Goal: Task Accomplishment & Management: Manage account settings

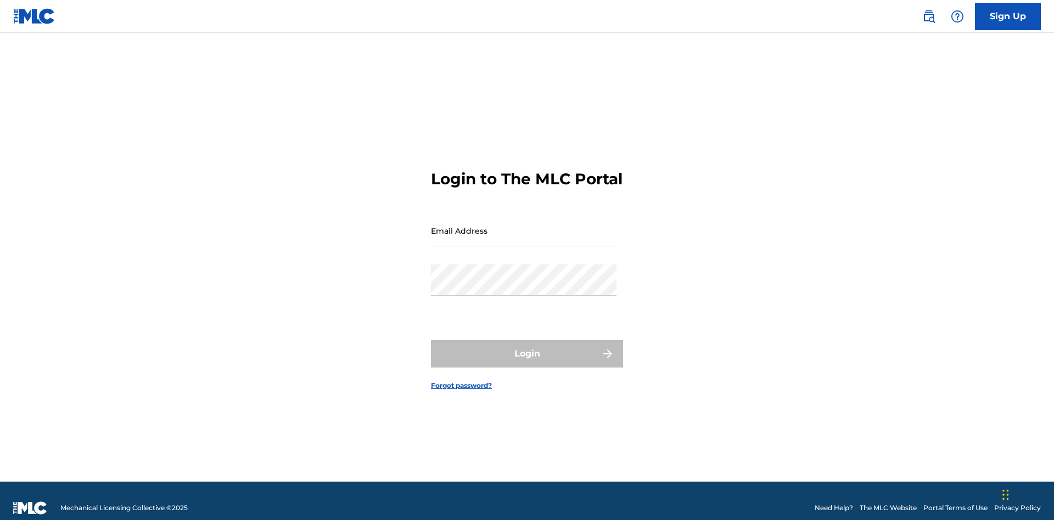
scroll to position [14, 0]
click at [524, 226] on input "Email Address" at bounding box center [524, 230] width 186 height 31
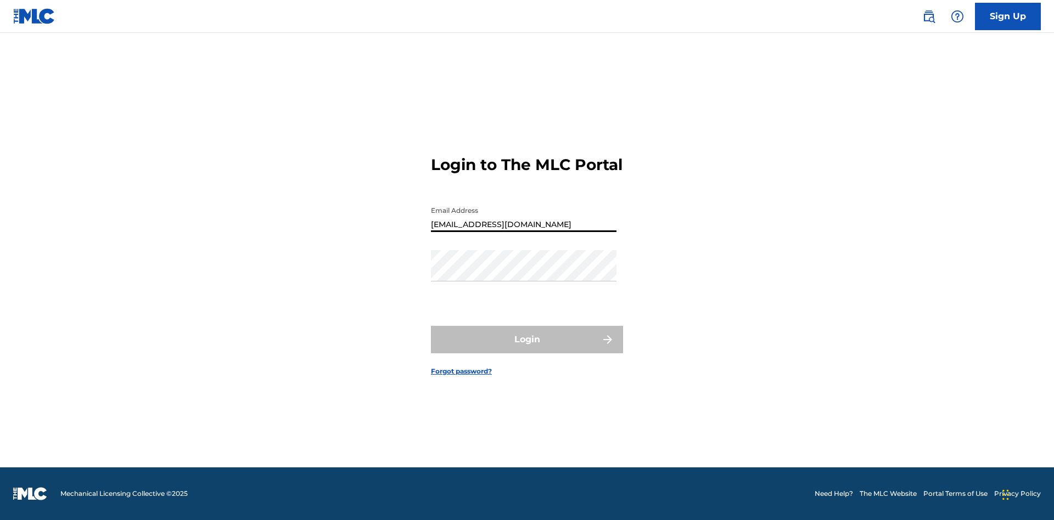
type input "[EMAIL_ADDRESS][DOMAIN_NAME]"
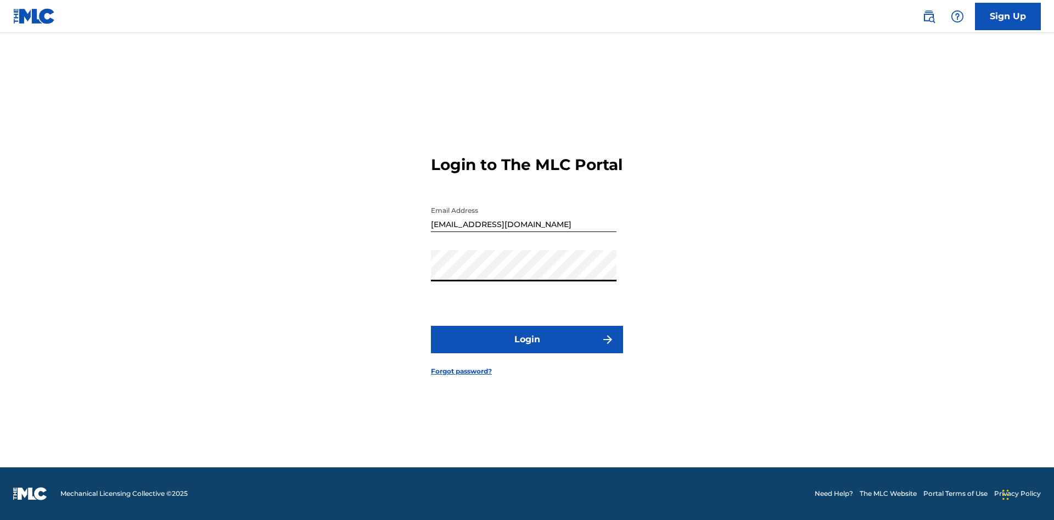
click at [527, 349] on button "Login" at bounding box center [527, 339] width 192 height 27
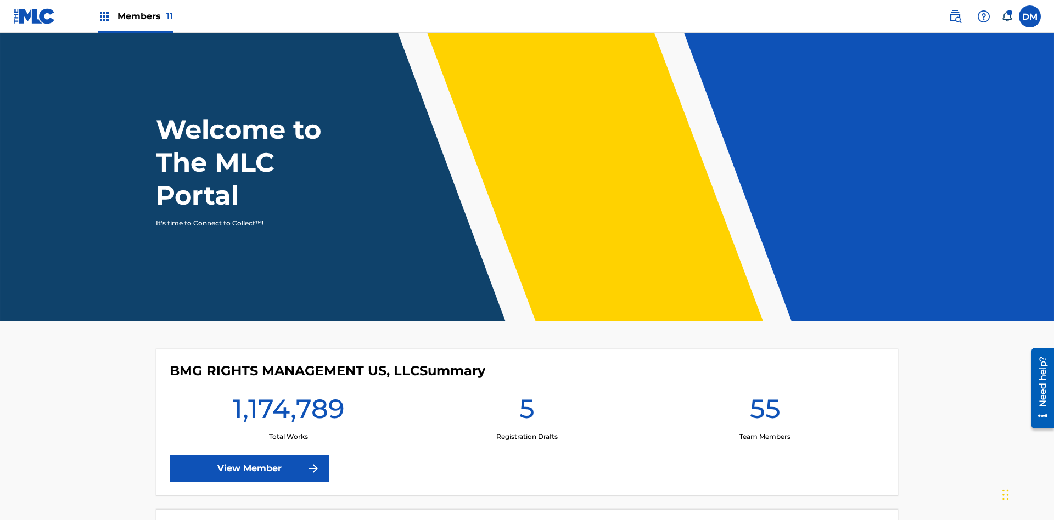
scroll to position [47, 0]
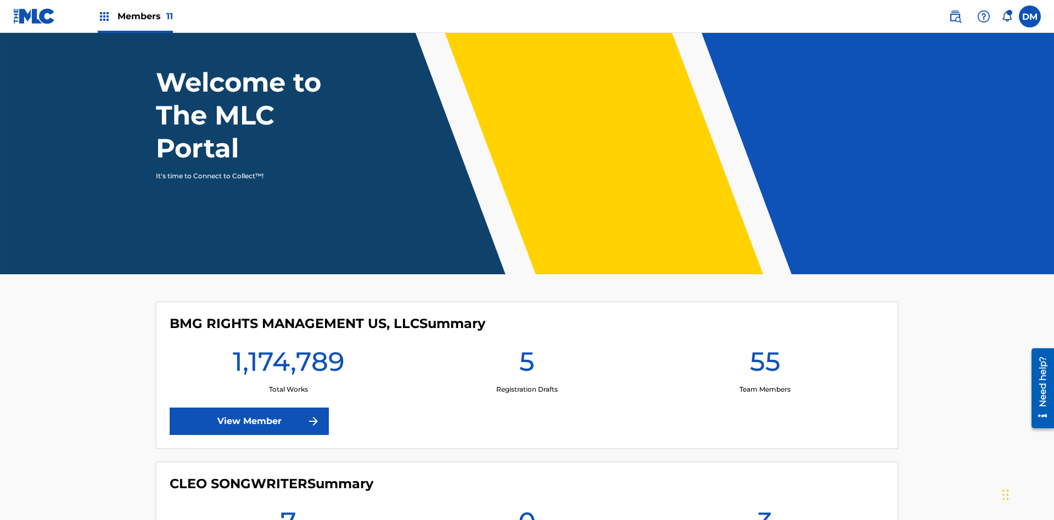
click at [135, 16] on span "Members 11" at bounding box center [144, 16] width 55 height 13
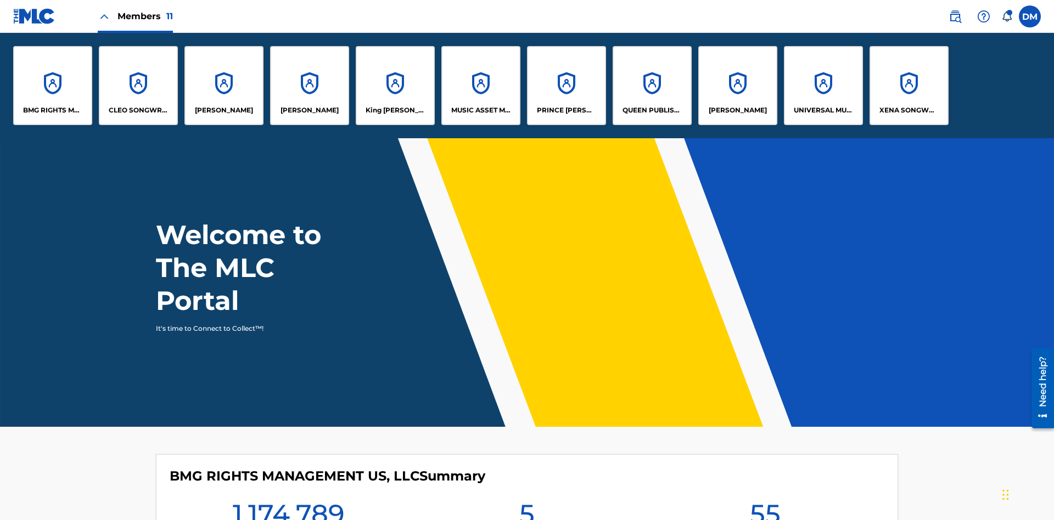
click at [395, 110] on p "King [PERSON_NAME]" at bounding box center [396, 110] width 60 height 10
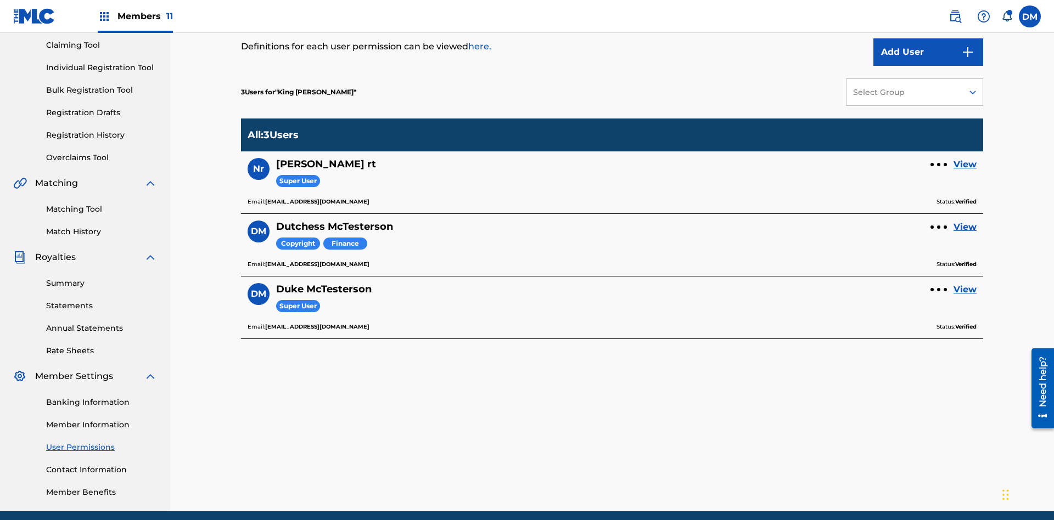
click at [965, 221] on link "View" at bounding box center [965, 227] width 23 height 13
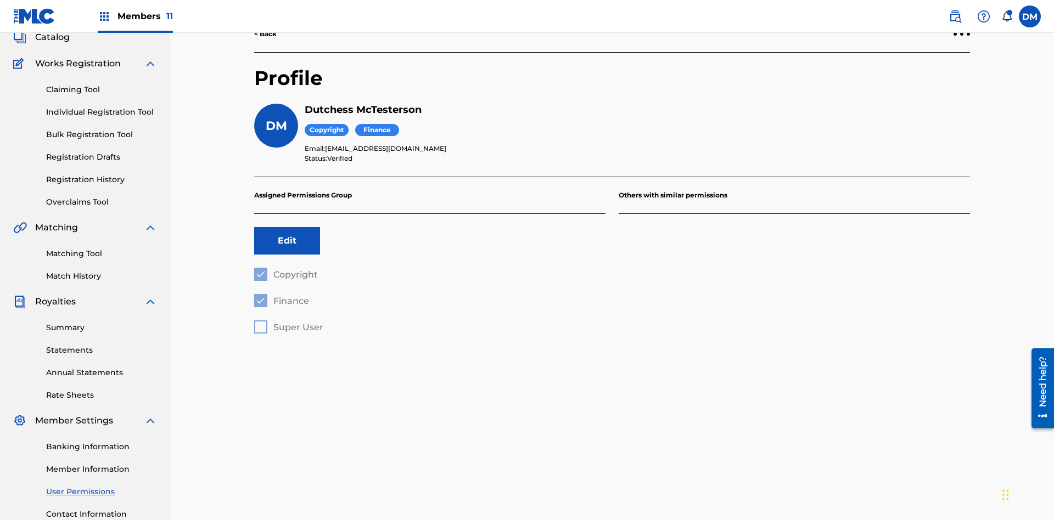
click at [287, 227] on button "Edit" at bounding box center [287, 240] width 66 height 27
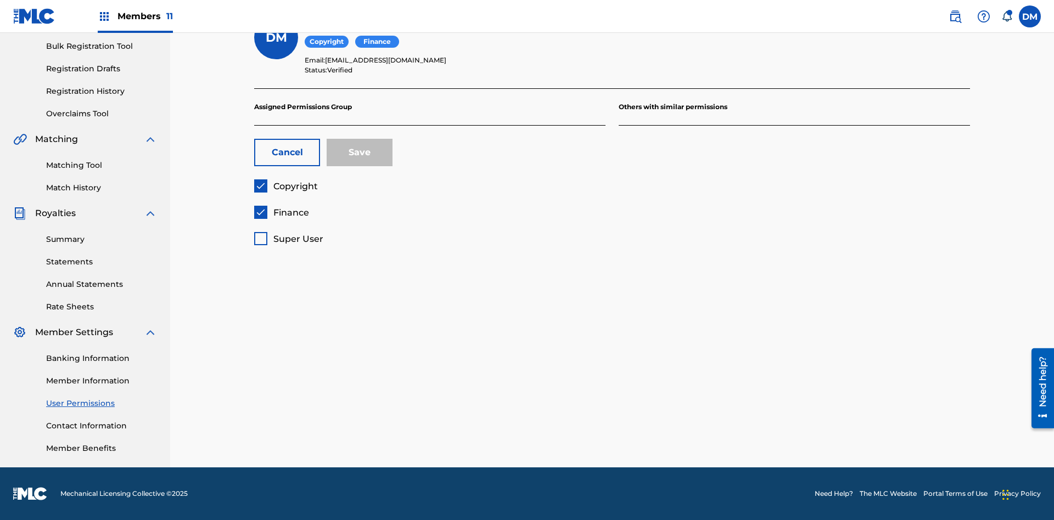
click at [285, 186] on span "Copyright" at bounding box center [295, 186] width 44 height 10
click at [281, 212] on span "Finance" at bounding box center [291, 213] width 36 height 10
click at [288, 239] on span "Super User" at bounding box center [298, 239] width 50 height 10
click at [360, 153] on button "Save" at bounding box center [360, 152] width 66 height 27
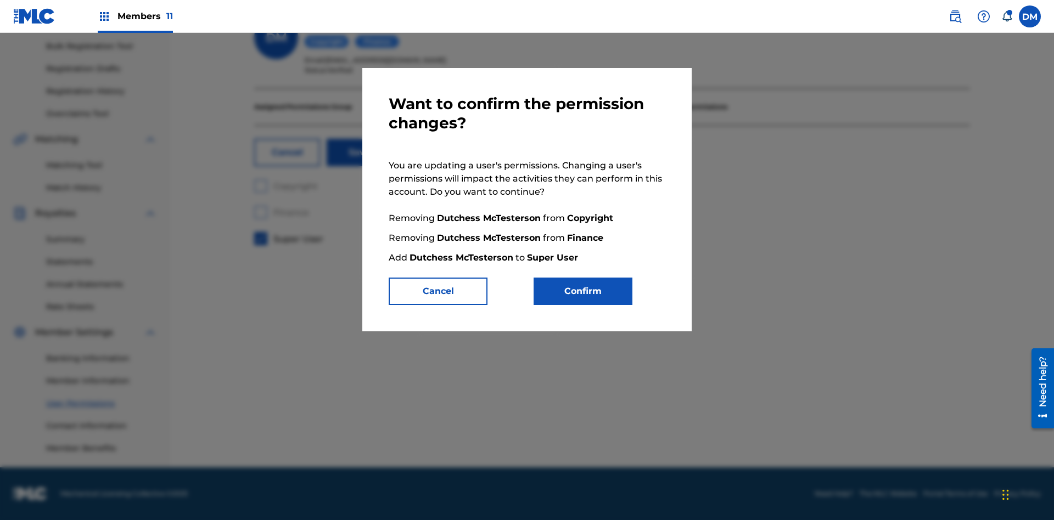
click at [583, 291] on button "Confirm" at bounding box center [583, 291] width 99 height 27
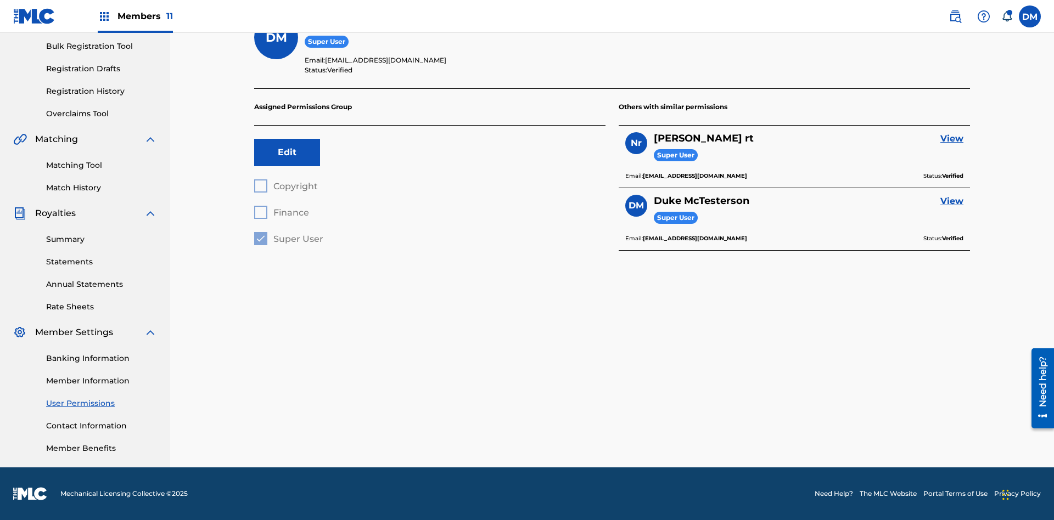
scroll to position [99, 0]
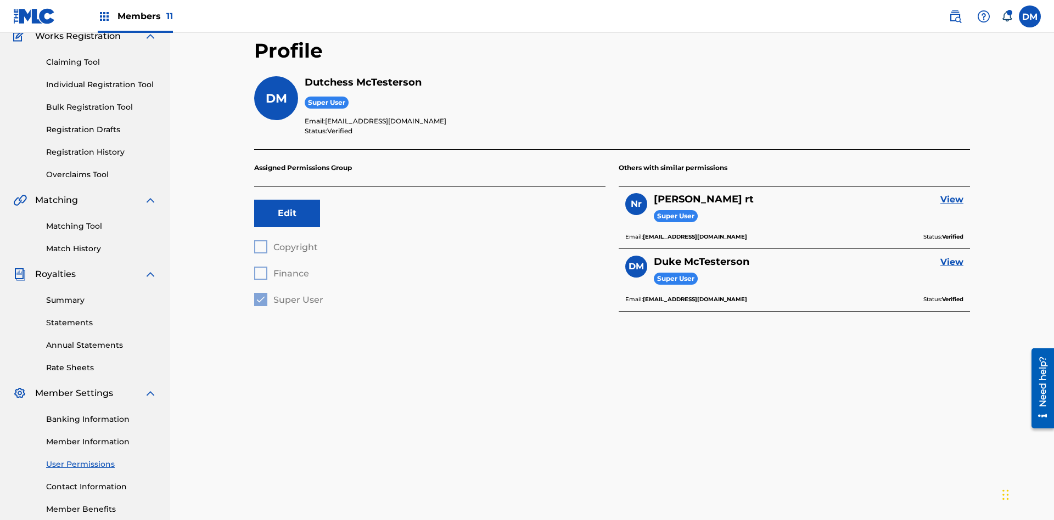
click at [1030, 16] on label at bounding box center [1030, 16] width 22 height 22
click at [1030, 16] on input "[PERSON_NAME] [PERSON_NAME] [PERSON_NAME][EMAIL_ADDRESS][DOMAIN_NAME] Notificat…" at bounding box center [1030, 16] width 0 height 0
click at [923, 155] on p "Log out" at bounding box center [924, 155] width 26 height 10
click at [1030, 16] on input "[PERSON_NAME] [PERSON_NAME] [PERSON_NAME][EMAIL_ADDRESS][DOMAIN_NAME] Notificat…" at bounding box center [1030, 16] width 0 height 0
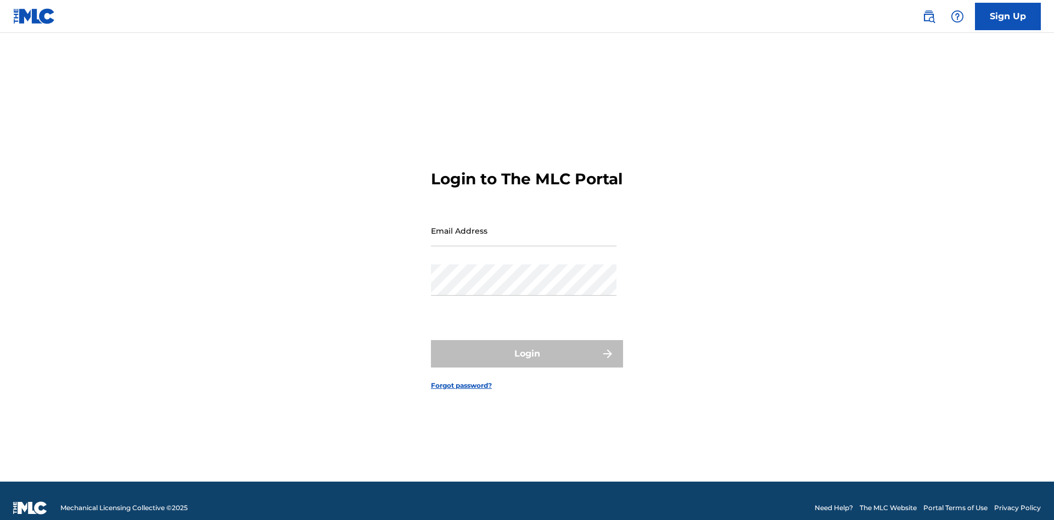
click at [524, 226] on input "Email Address" at bounding box center [524, 230] width 186 height 31
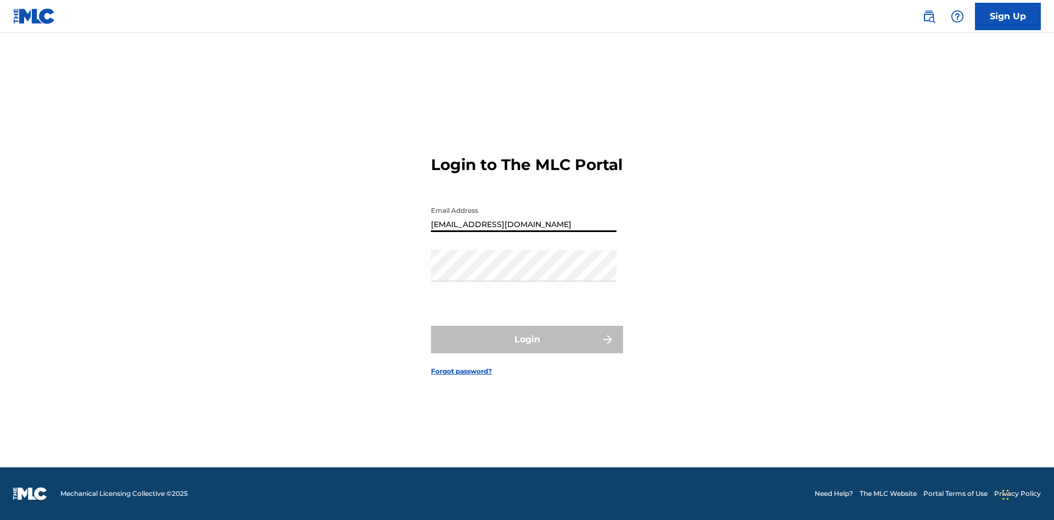
type input "Dutchess.McTesterson@gmail.com"
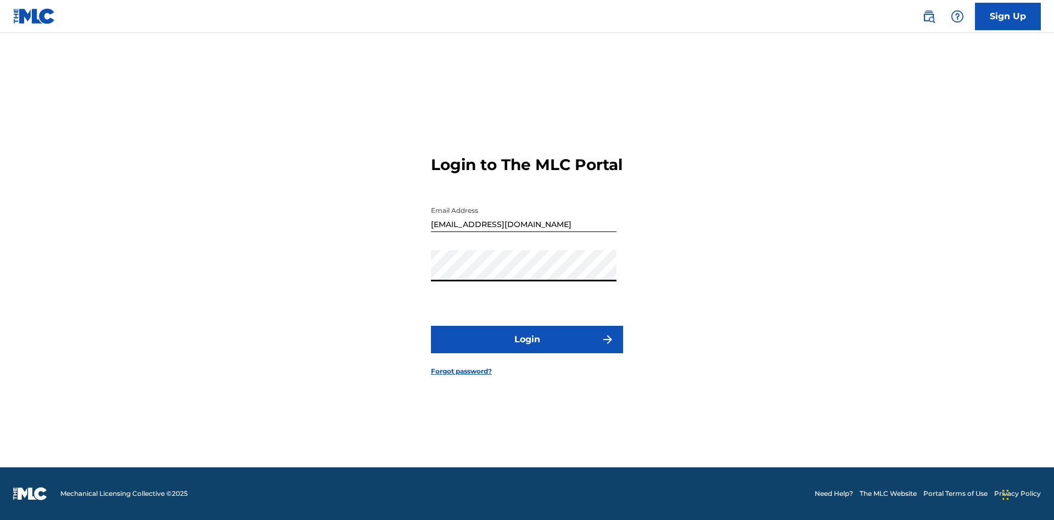
click at [527, 349] on button "Login" at bounding box center [527, 339] width 192 height 27
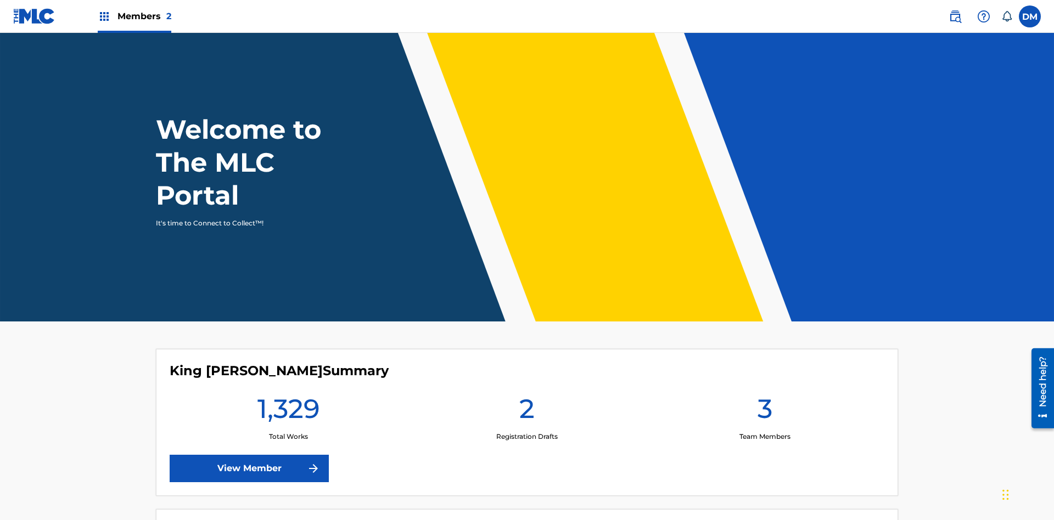
scroll to position [47, 0]
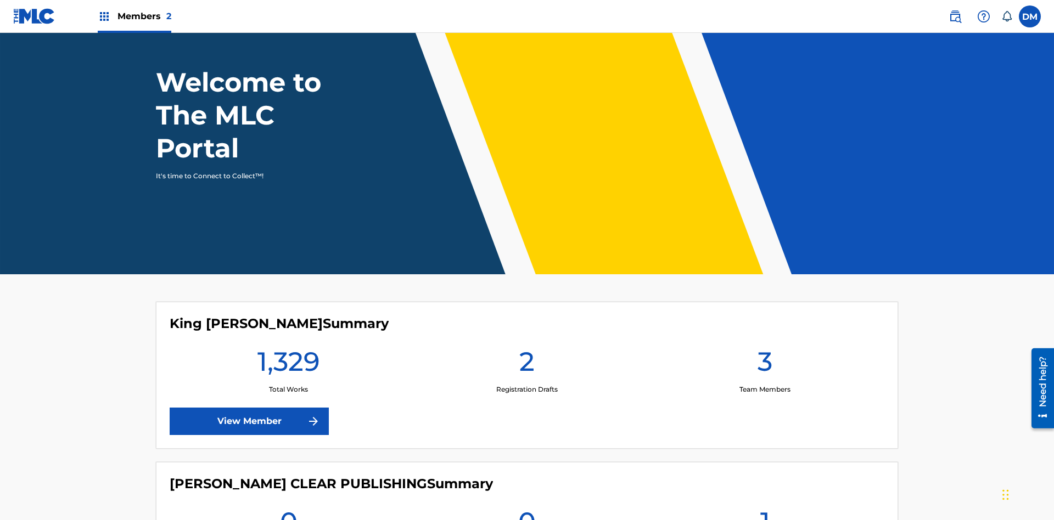
click at [134, 16] on span "Members 2" at bounding box center [144, 16] width 54 height 13
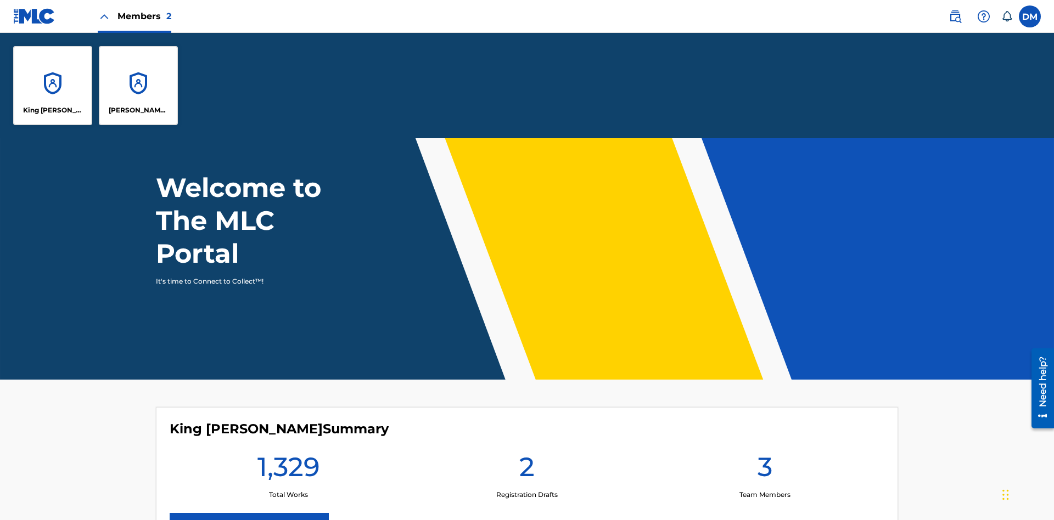
scroll to position [0, 0]
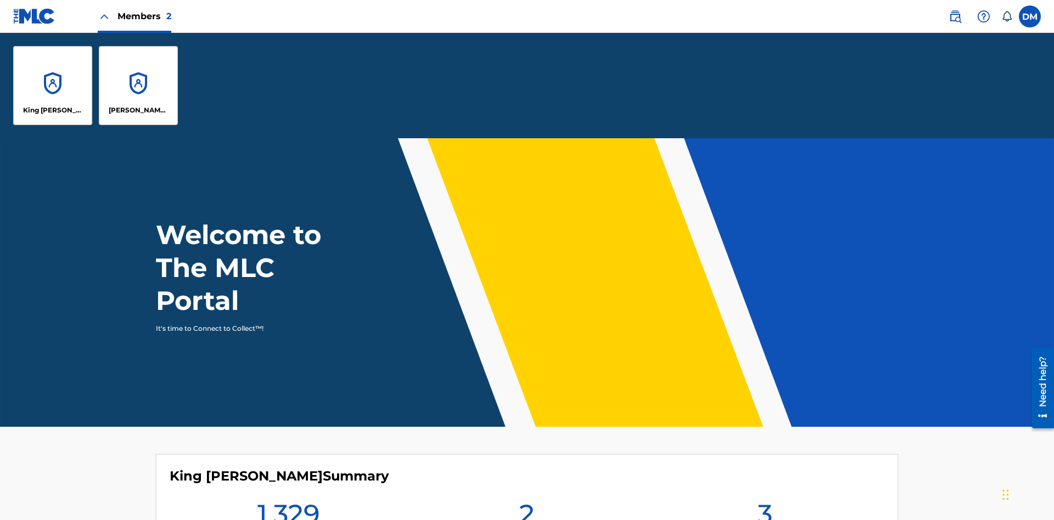
click at [53, 110] on p "King [PERSON_NAME]" at bounding box center [53, 110] width 60 height 10
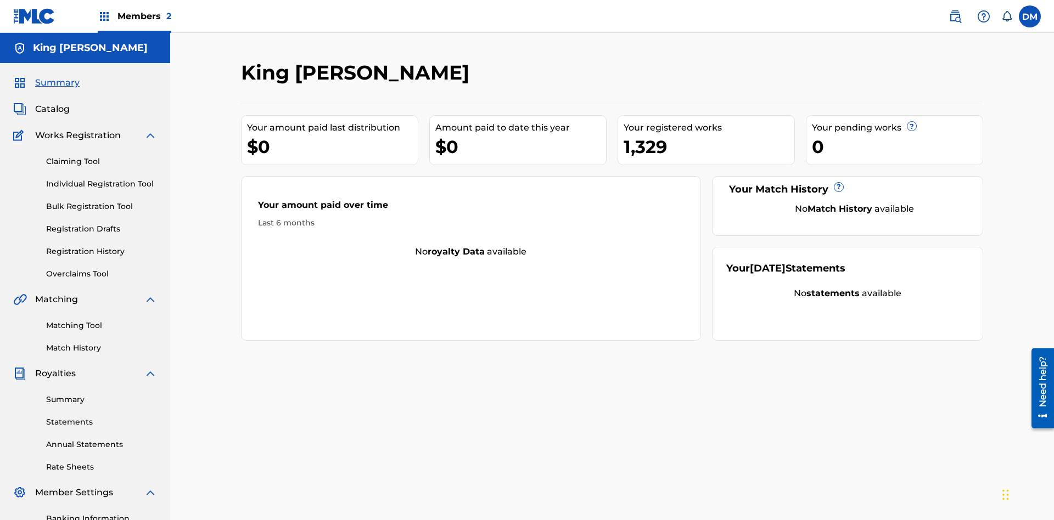
click at [57, 76] on span "Summary" at bounding box center [57, 82] width 44 height 13
click at [102, 320] on link "Matching Tool" at bounding box center [101, 326] width 111 height 12
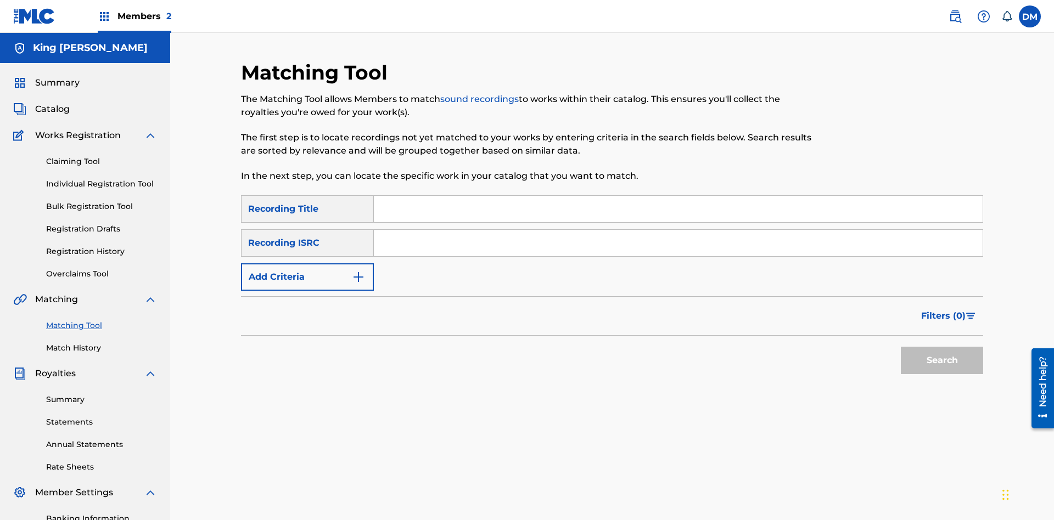
click at [102, 343] on link "Match History" at bounding box center [101, 349] width 111 height 12
click at [102, 268] on link "Overclaims Tool" at bounding box center [101, 274] width 111 height 12
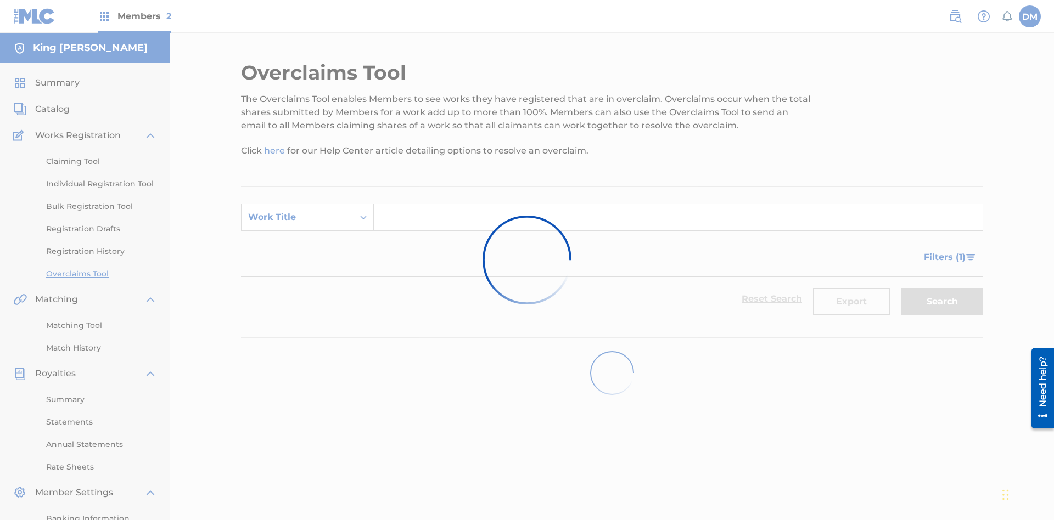
click at [52, 103] on span "Catalog" at bounding box center [52, 109] width 35 height 13
click at [102, 156] on link "Claiming Tool" at bounding box center [101, 162] width 111 height 12
click at [102, 178] on link "Individual Registration Tool" at bounding box center [101, 184] width 111 height 12
click at [102, 201] on link "Bulk Registration Tool" at bounding box center [101, 207] width 111 height 12
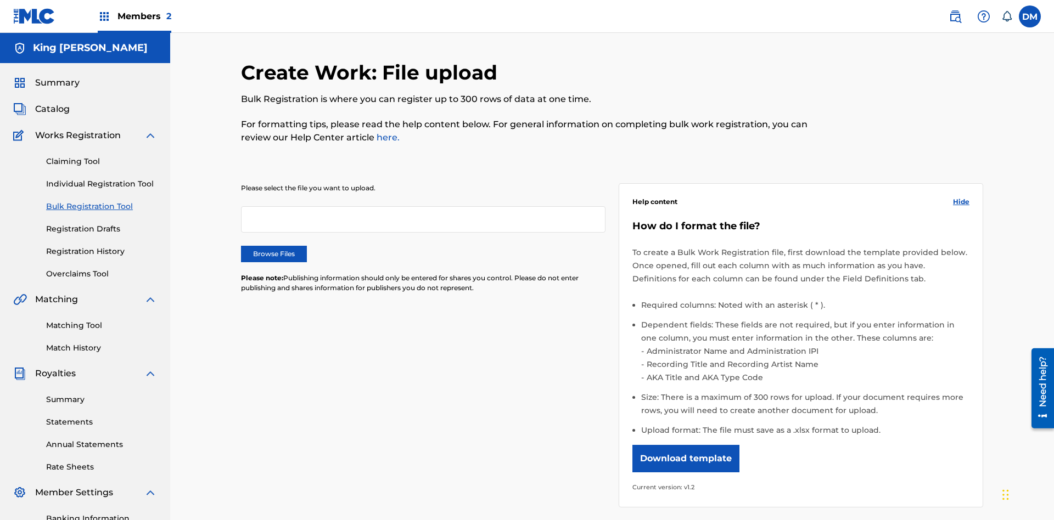
click at [55, 223] on link "Registration Drafts" at bounding box center [101, 229] width 111 height 12
click at [102, 246] on link "Registration History" at bounding box center [101, 252] width 111 height 12
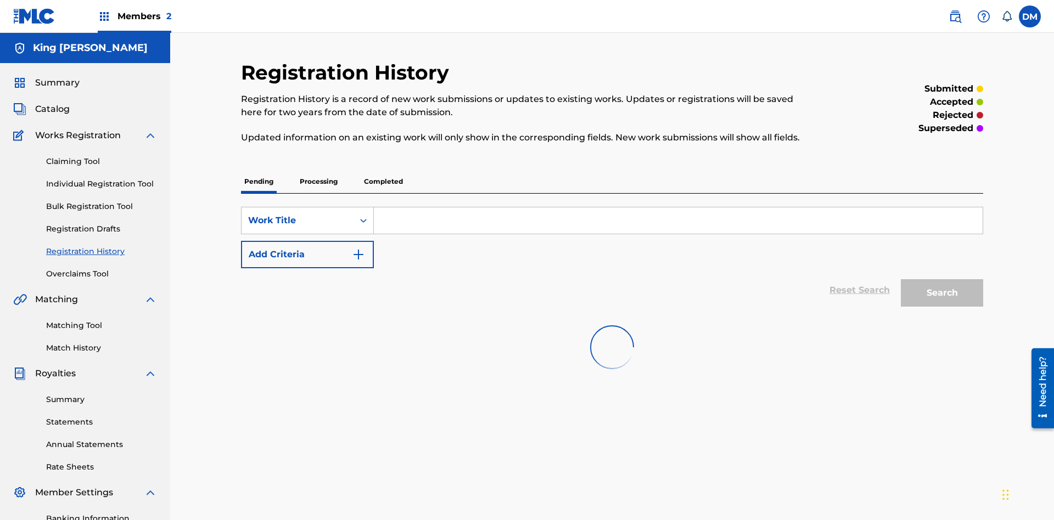
click at [102, 394] on link "Summary" at bounding box center [101, 400] width 111 height 12
click at [102, 417] on link "Statements" at bounding box center [101, 423] width 111 height 12
click at [102, 439] on link "Annual Statements" at bounding box center [101, 445] width 111 height 12
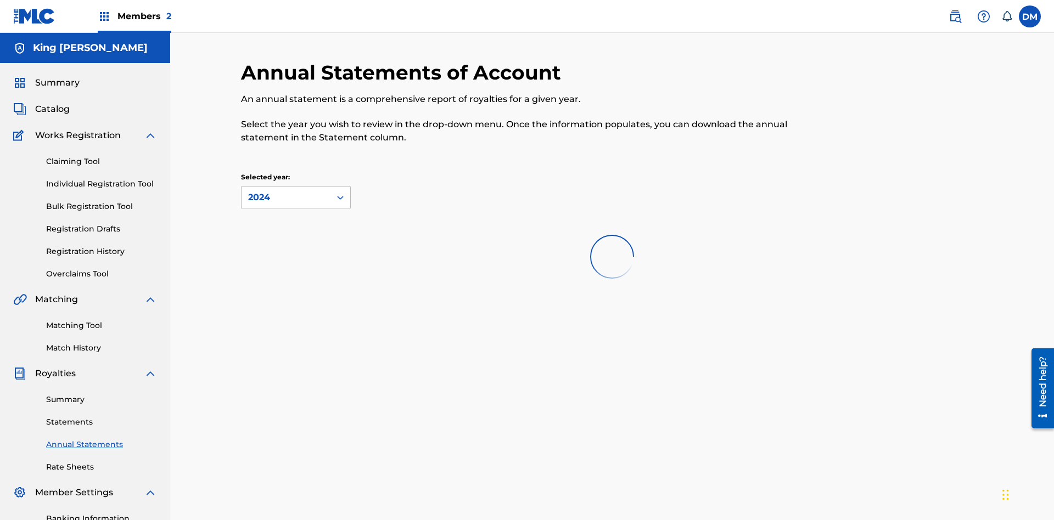
click at [102, 462] on link "Rate Sheets" at bounding box center [101, 468] width 111 height 12
click at [102, 513] on link "Banking Information" at bounding box center [101, 519] width 111 height 12
click at [1030, 16] on label at bounding box center [1030, 16] width 22 height 22
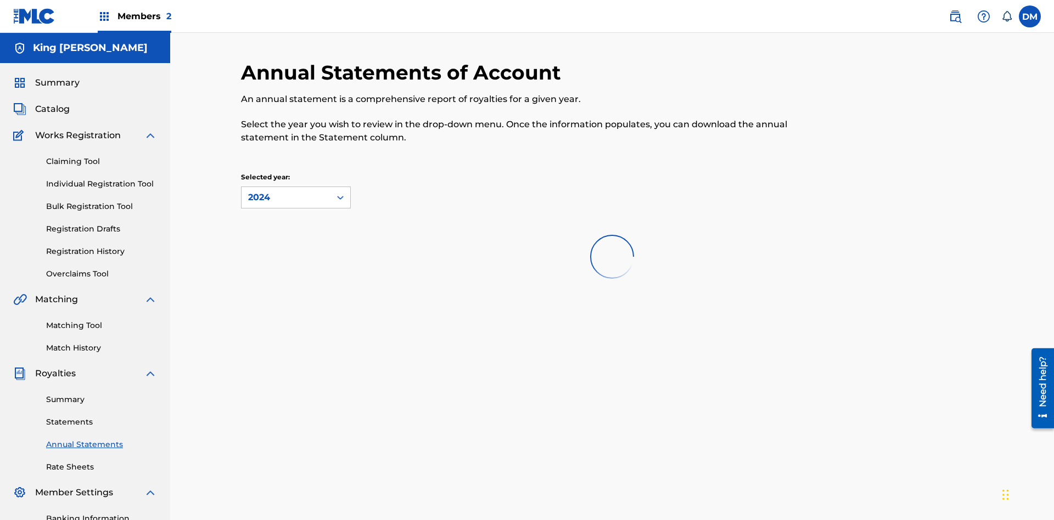
click at [1030, 16] on input "DM Dutchess McTesterson dutchess.mctesterson@gmail.com Notification Preferences…" at bounding box center [1030, 16] width 0 height 0
click at [0, 0] on p "Log out" at bounding box center [0, 0] width 0 height 0
click at [1030, 16] on input "DM Dutchess McTesterson dutchess.mctesterson@gmail.com Notification Preferences…" at bounding box center [1030, 16] width 0 height 0
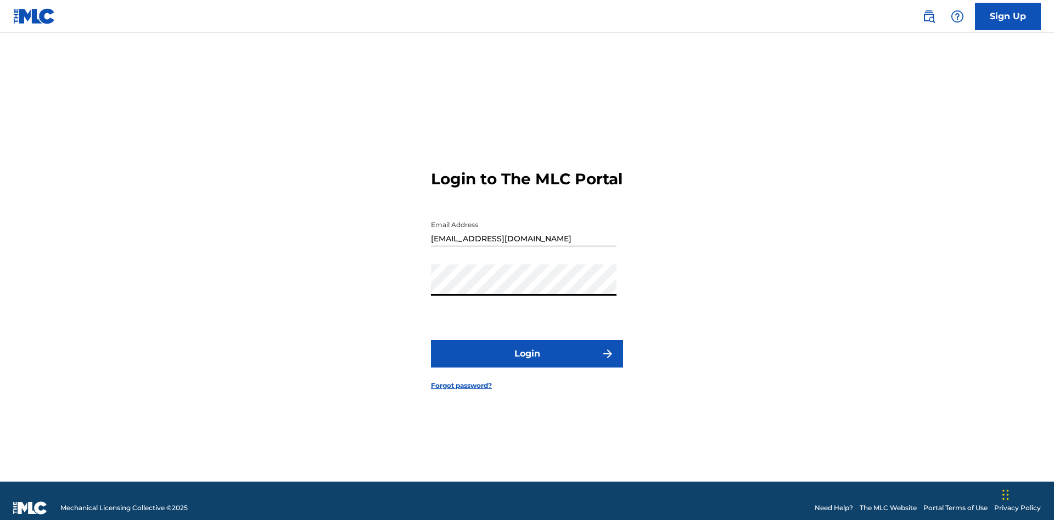
click at [527, 349] on button "Login" at bounding box center [527, 353] width 192 height 27
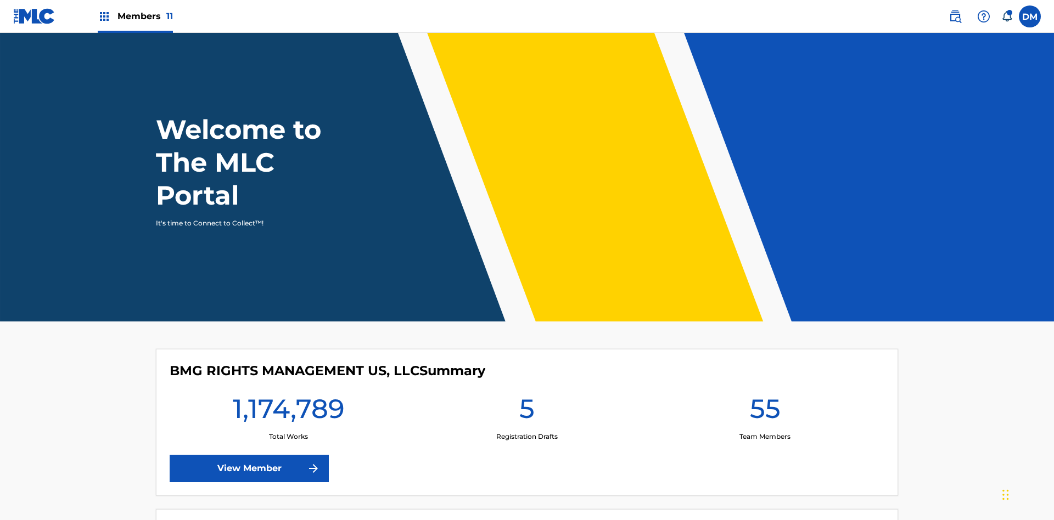
click at [135, 16] on span "Members 11" at bounding box center [144, 16] width 55 height 13
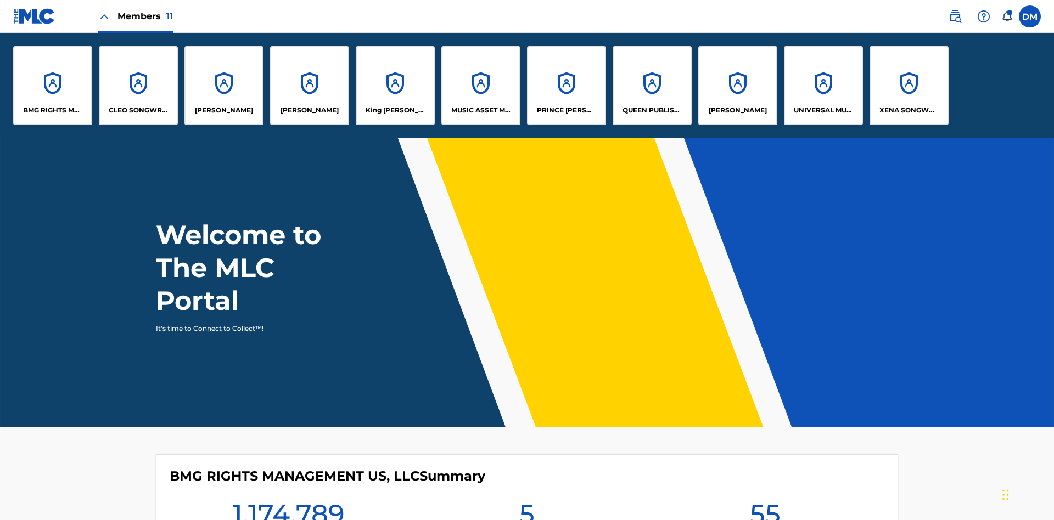
click at [395, 110] on p "King [PERSON_NAME]" at bounding box center [396, 110] width 60 height 10
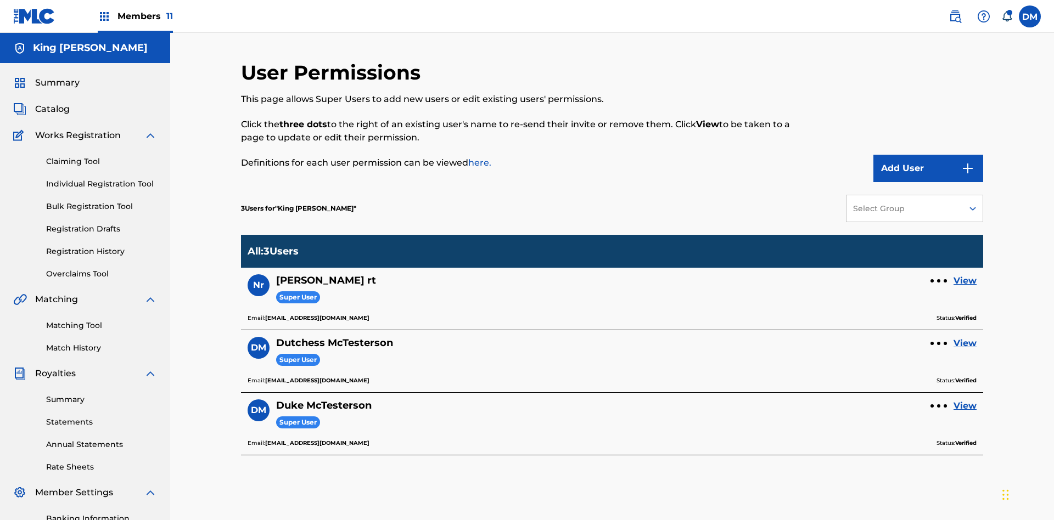
click at [965, 337] on link "View" at bounding box center [965, 343] width 23 height 13
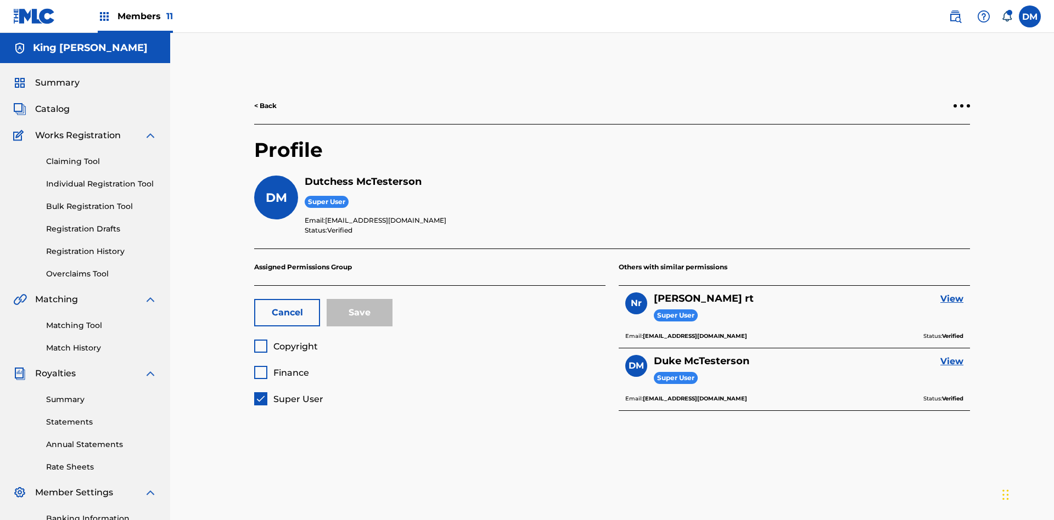
click at [288, 394] on span "Super User" at bounding box center [298, 399] width 50 height 10
click at [281, 368] on span "Finance" at bounding box center [291, 373] width 36 height 10
click at [360, 299] on button "Save" at bounding box center [360, 312] width 66 height 27
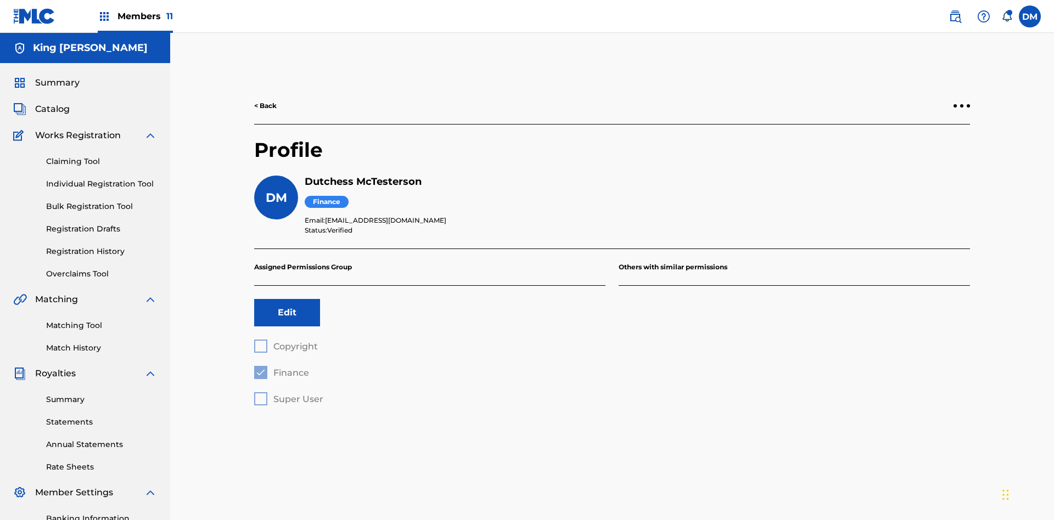
click at [1030, 16] on label at bounding box center [1030, 16] width 22 height 22
click at [1030, 16] on input "DM Duke McTesterson duke.mctesterson@gmail.com Notification Preferences Profile…" at bounding box center [1030, 16] width 0 height 0
click at [923, 155] on p "Log out" at bounding box center [924, 155] width 26 height 10
click at [1030, 16] on input "DM Duke McTesterson duke.mctesterson@gmail.com Notification Preferences Profile…" at bounding box center [1030, 16] width 0 height 0
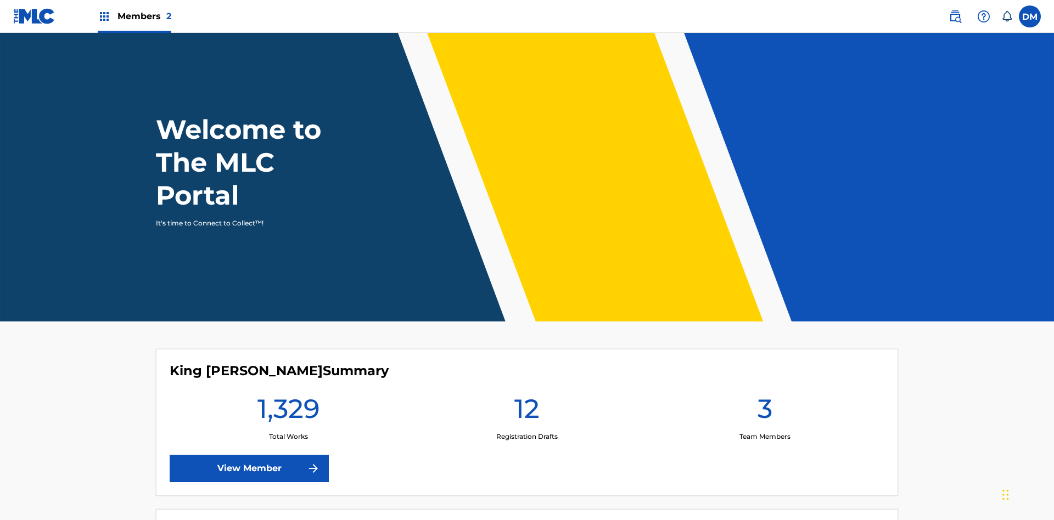
click at [134, 16] on span "Members 2" at bounding box center [144, 16] width 54 height 13
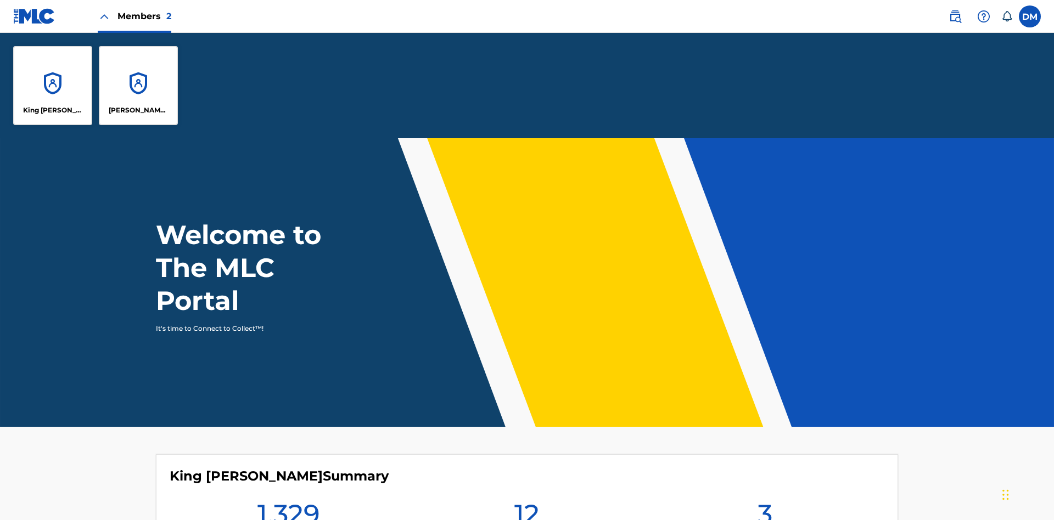
click at [53, 110] on p "King [PERSON_NAME]" at bounding box center [53, 110] width 60 height 10
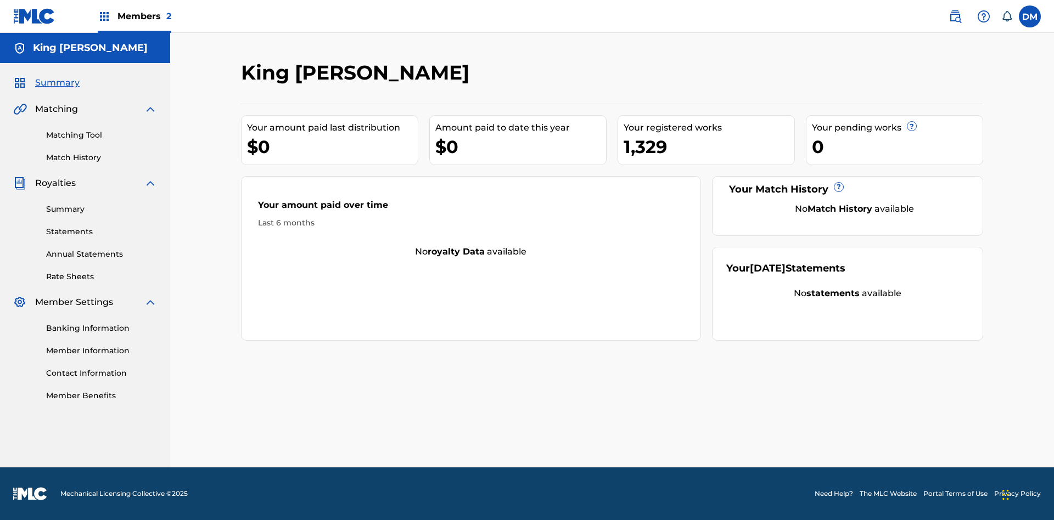
click at [57, 83] on span "Summary" at bounding box center [57, 82] width 44 height 13
click at [102, 135] on link "Matching Tool" at bounding box center [101, 136] width 111 height 12
click at [102, 158] on link "Match History" at bounding box center [101, 158] width 111 height 12
click at [102, 396] on link "Member Benefits" at bounding box center [101, 396] width 111 height 12
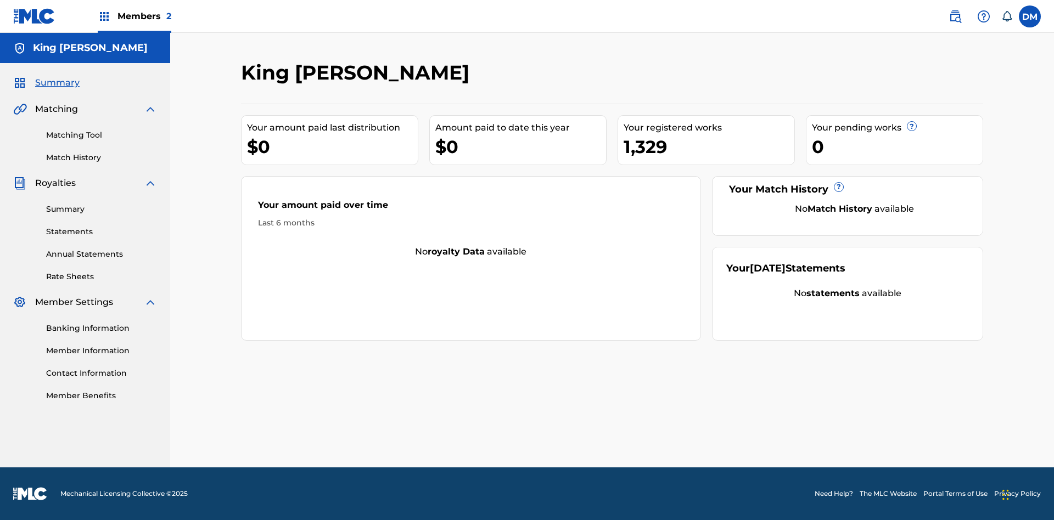
click at [102, 209] on link "Summary" at bounding box center [101, 210] width 111 height 12
click at [102, 232] on link "Statements" at bounding box center [101, 232] width 111 height 12
click at [102, 249] on link "Annual Statements" at bounding box center [101, 255] width 111 height 12
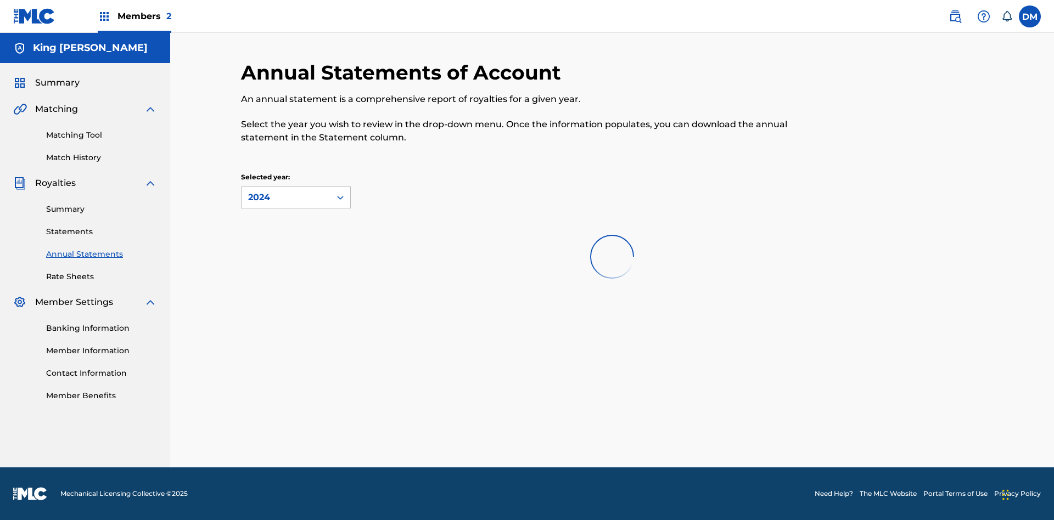
click at [102, 277] on link "Rate Sheets" at bounding box center [101, 277] width 111 height 12
click at [102, 328] on link "Banking Information" at bounding box center [101, 329] width 111 height 12
click at [102, 351] on link "Member Information" at bounding box center [101, 351] width 111 height 12
click at [102, 368] on link "Contact Information" at bounding box center [101, 374] width 111 height 12
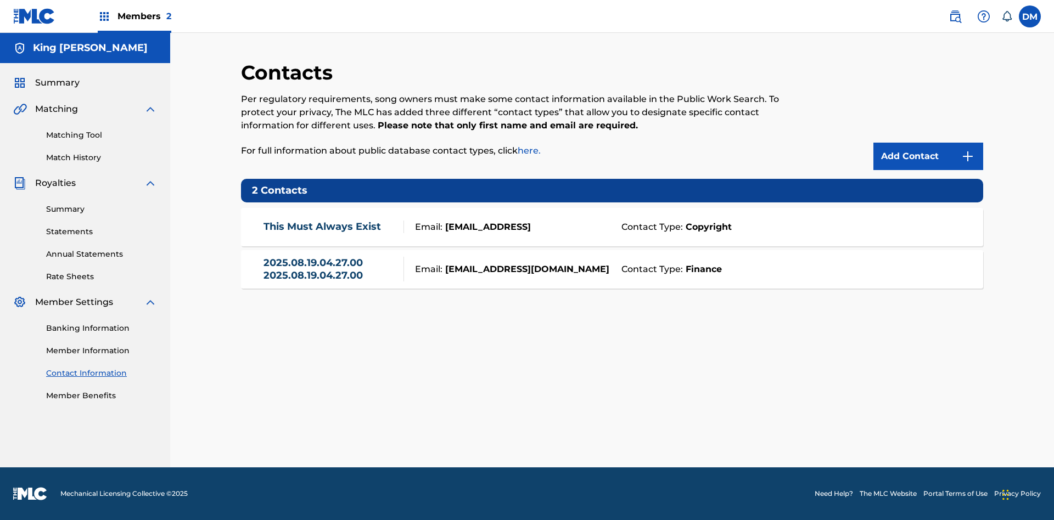
click at [1030, 16] on label at bounding box center [1030, 16] width 22 height 22
click at [1030, 16] on input "DM Dutchess McTesterson dutchess.mctesterson@gmail.com Notification Preferences…" at bounding box center [1030, 16] width 0 height 0
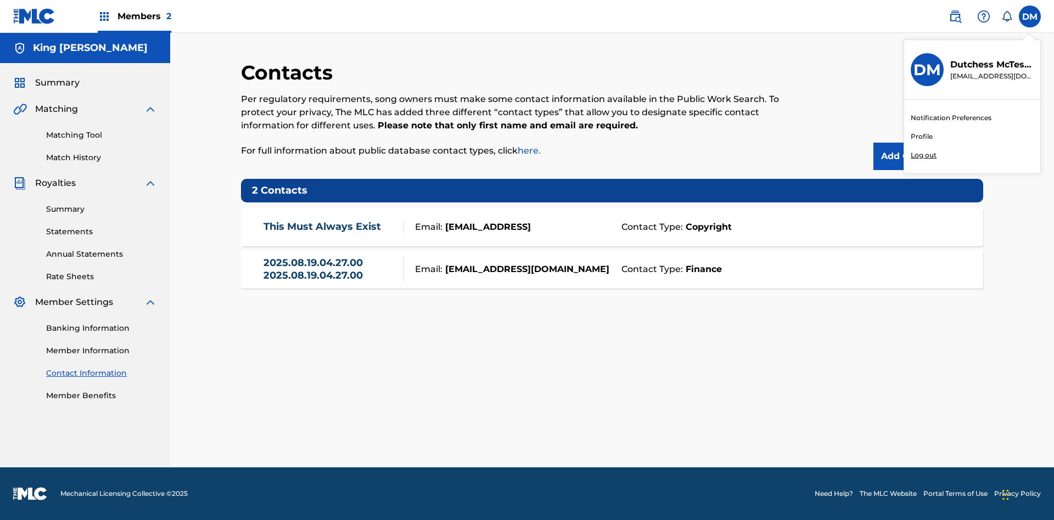
click at [923, 155] on p "Log out" at bounding box center [924, 155] width 26 height 10
click at [1030, 16] on input "[PERSON_NAME] [PERSON_NAME] [EMAIL_ADDRESS][DOMAIN_NAME] Notification Preferenc…" at bounding box center [1030, 16] width 0 height 0
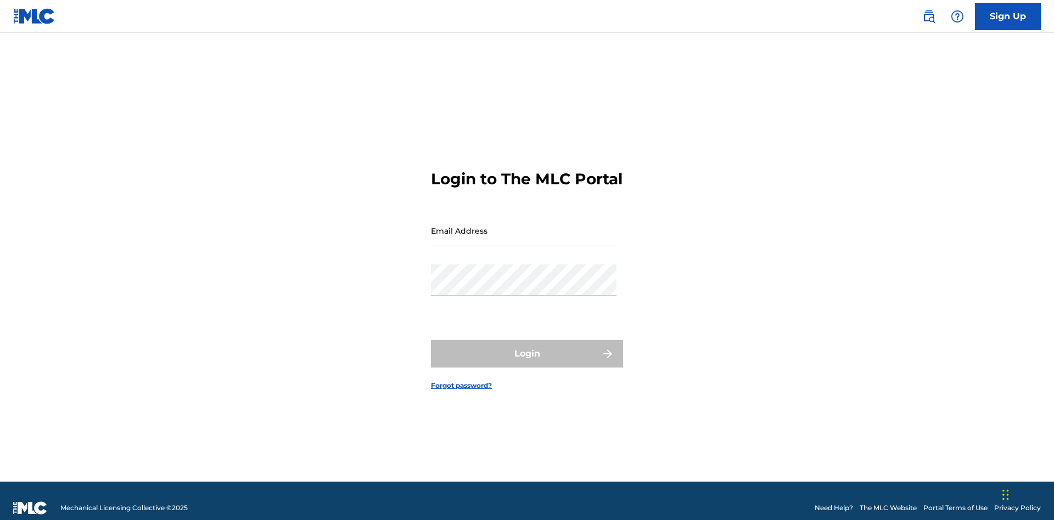
click at [524, 226] on input "Email Address" at bounding box center [524, 230] width 186 height 31
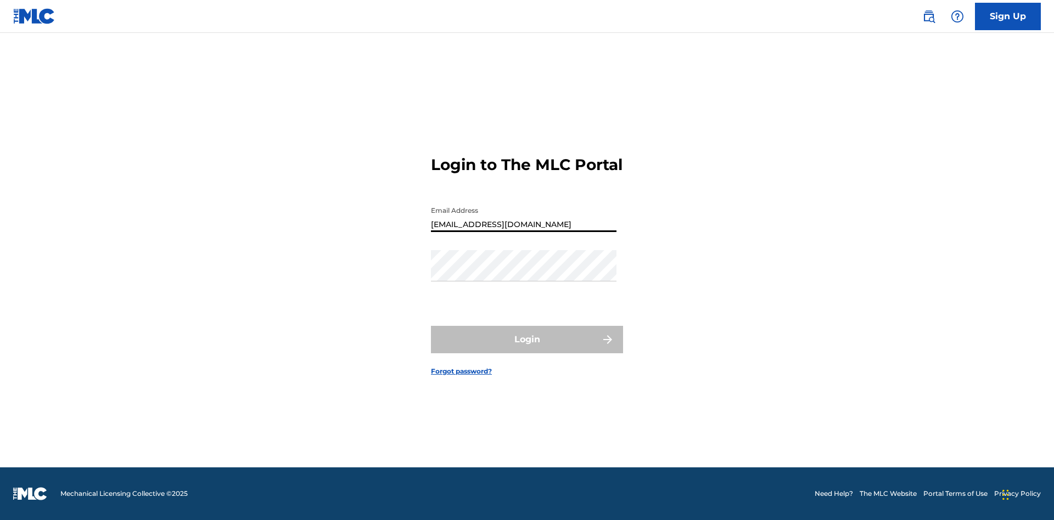
type input "[EMAIL_ADDRESS][DOMAIN_NAME]"
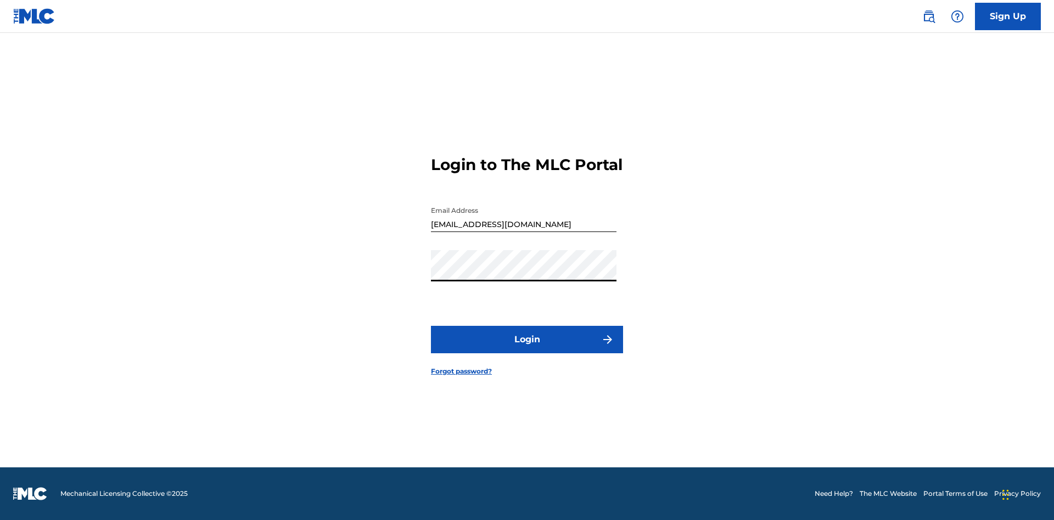
click at [527, 349] on button "Login" at bounding box center [527, 339] width 192 height 27
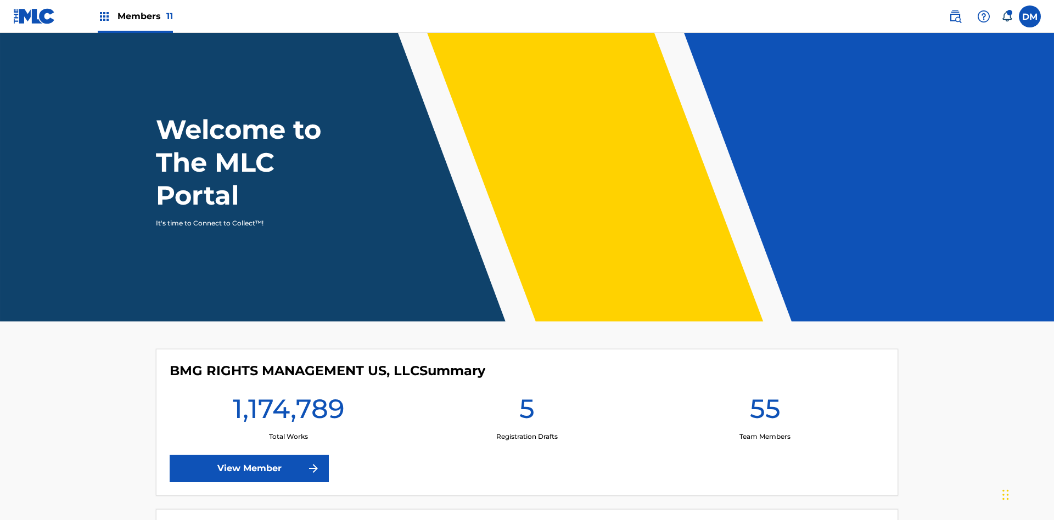
click at [135, 16] on span "Members 11" at bounding box center [144, 16] width 55 height 13
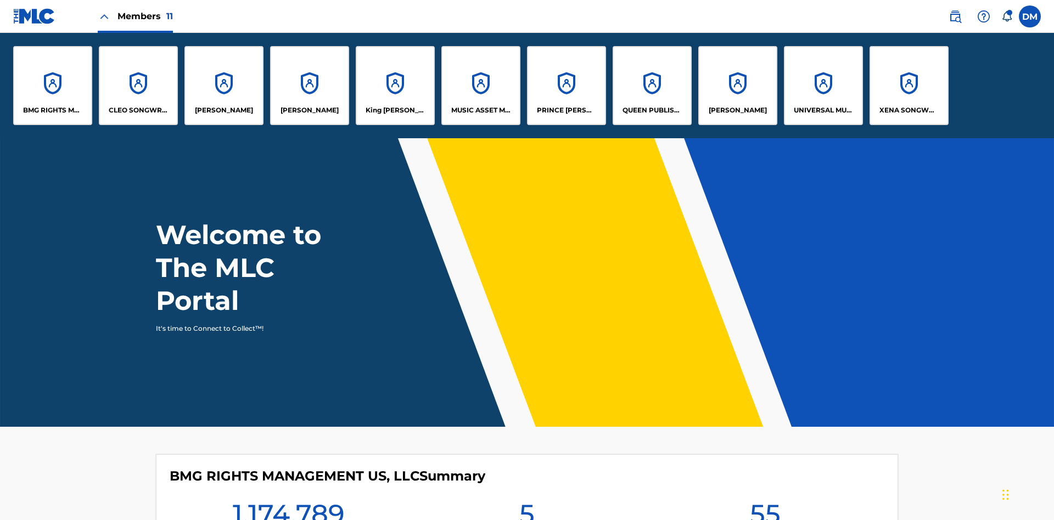
click at [395, 110] on p "King [PERSON_NAME]" at bounding box center [396, 110] width 60 height 10
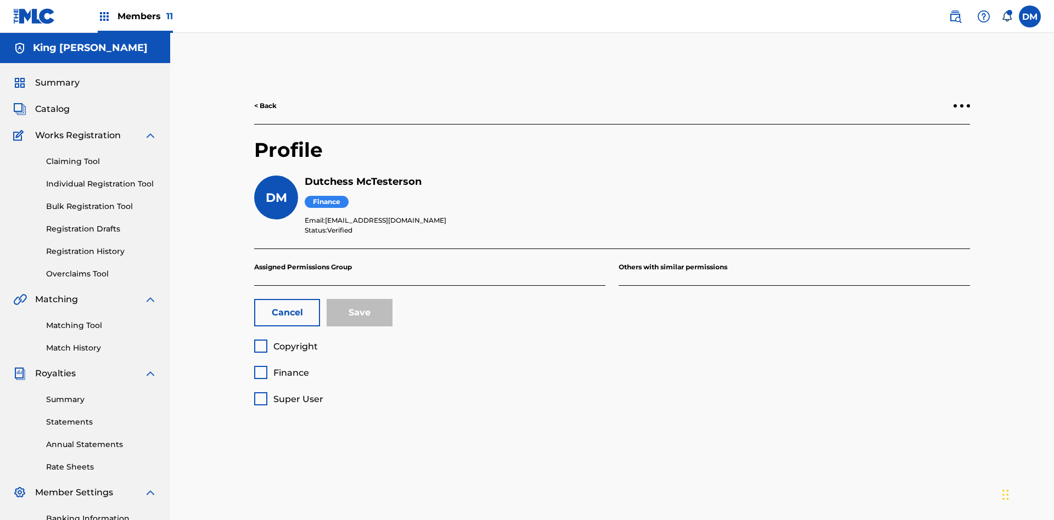
click at [285, 341] on span "Copyright" at bounding box center [295, 346] width 44 height 10
click at [360, 299] on button "Save" at bounding box center [360, 312] width 66 height 27
click at [1030, 16] on label at bounding box center [1030, 16] width 22 height 22
click at [1030, 16] on input "[PERSON_NAME] [PERSON_NAME] [PERSON_NAME][EMAIL_ADDRESS][DOMAIN_NAME] Notificat…" at bounding box center [1030, 16] width 0 height 0
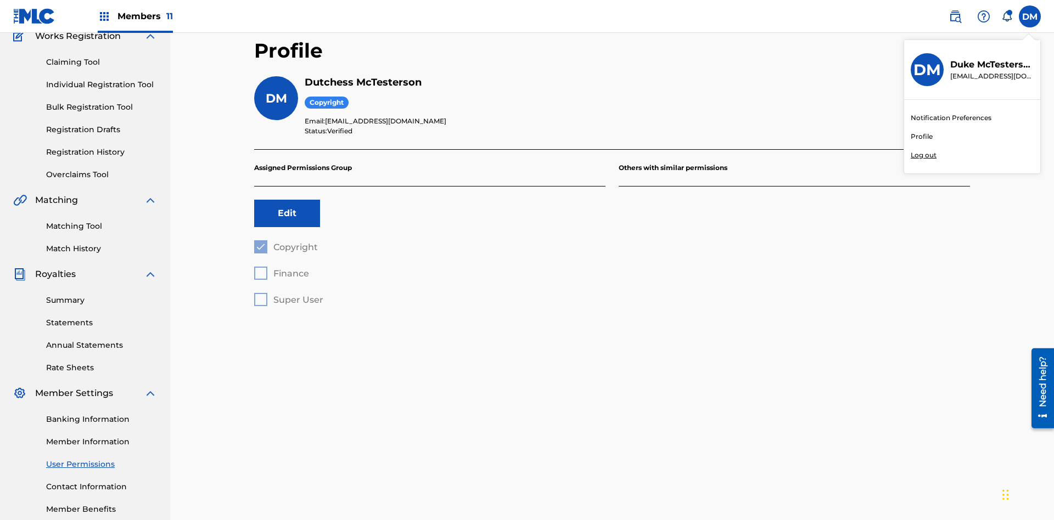
click at [923, 155] on p "Log out" at bounding box center [924, 155] width 26 height 10
click at [1030, 16] on input "[PERSON_NAME] [PERSON_NAME] [PERSON_NAME][EMAIL_ADDRESS][DOMAIN_NAME] Notificat…" at bounding box center [1030, 16] width 0 height 0
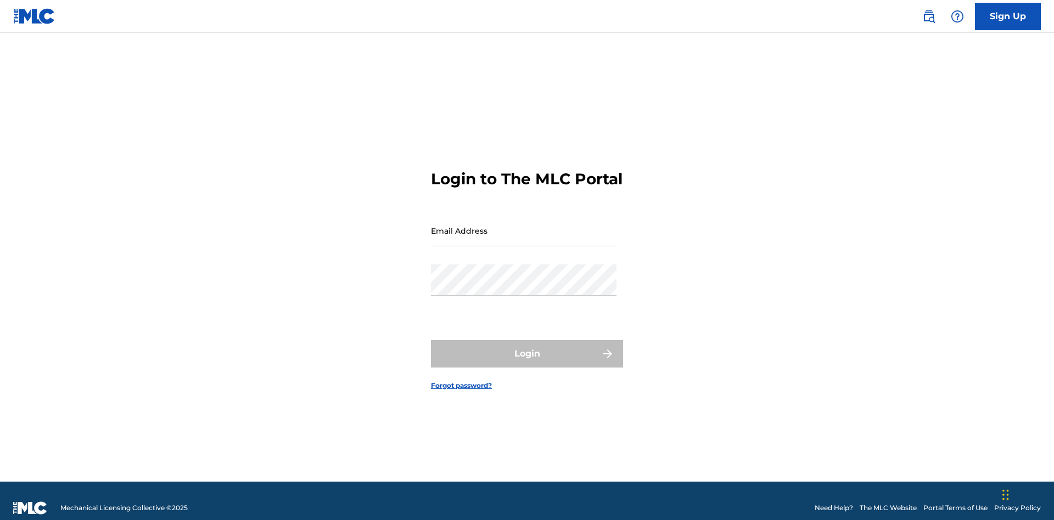
scroll to position [14, 0]
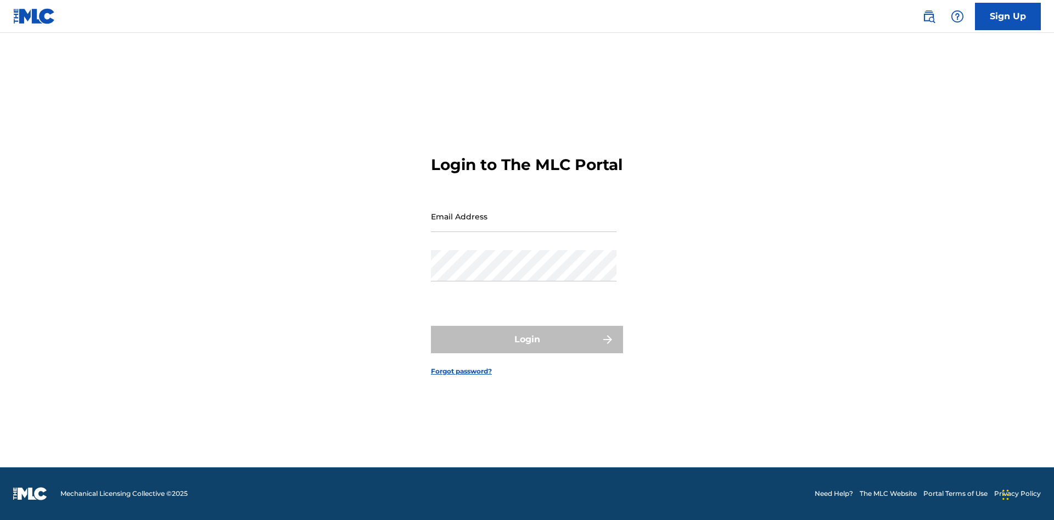
click at [524, 226] on input "Email Address" at bounding box center [524, 216] width 186 height 31
type input "[EMAIL_ADDRESS][DOMAIN_NAME]"
click at [527, 349] on button "Login" at bounding box center [527, 339] width 192 height 27
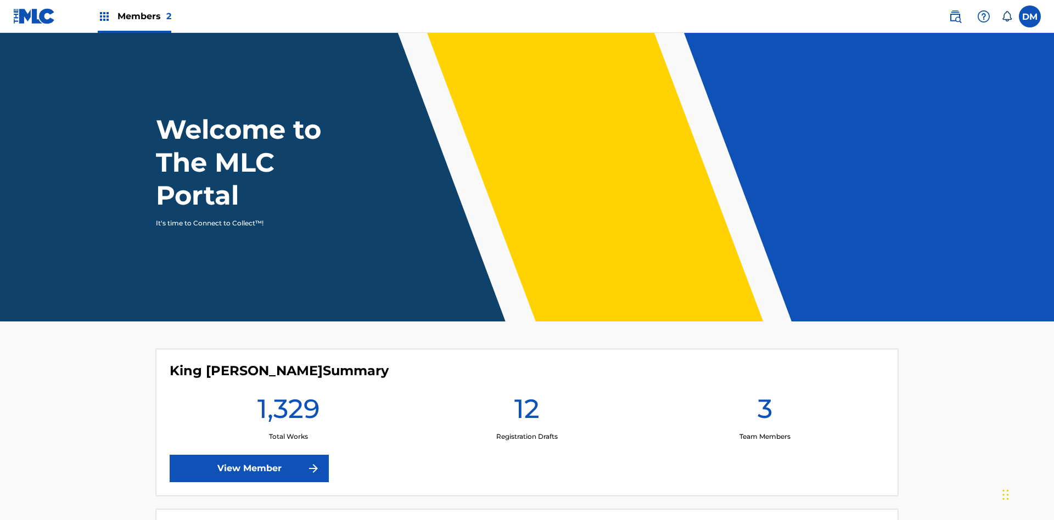
click at [134, 16] on span "Members 2" at bounding box center [144, 16] width 54 height 13
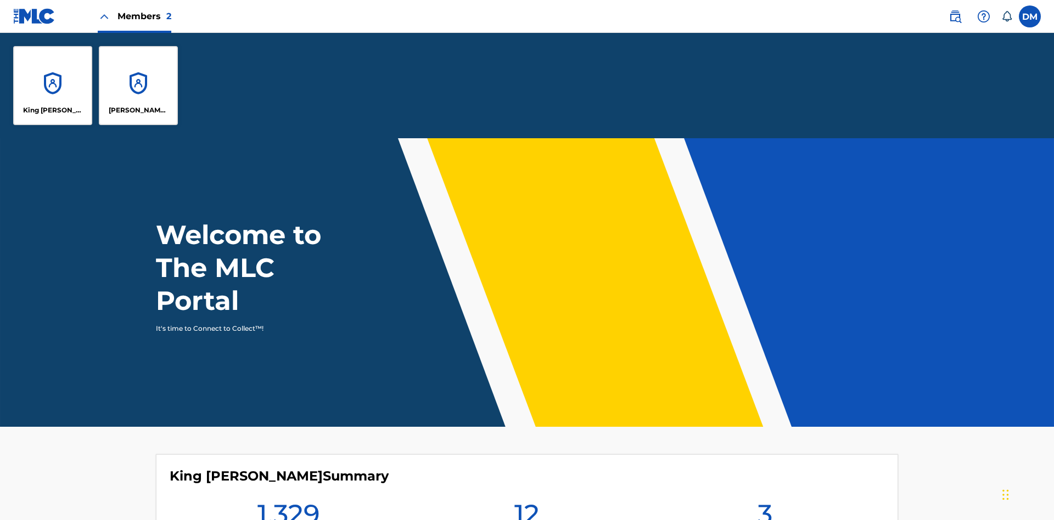
click at [53, 110] on p "King [PERSON_NAME]" at bounding box center [53, 110] width 60 height 10
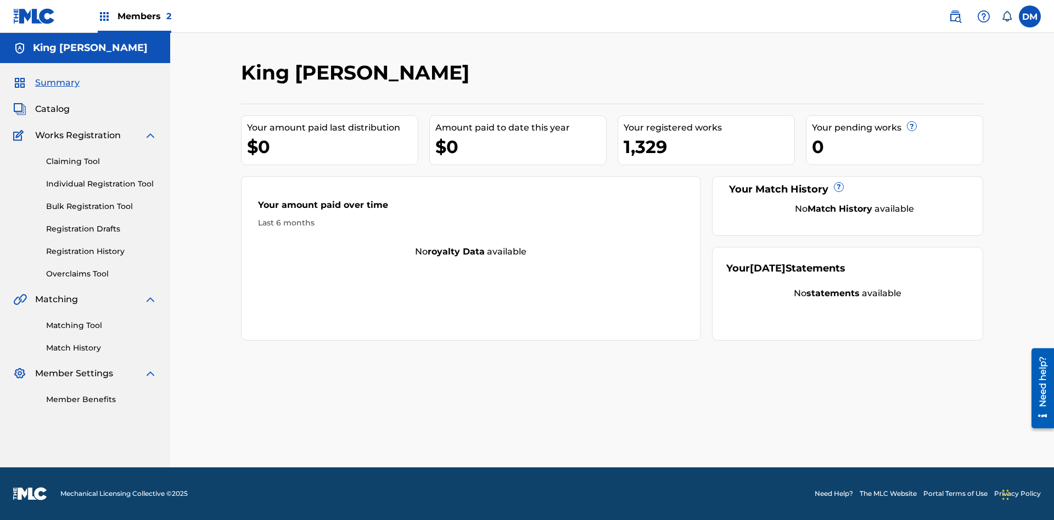
click at [57, 83] on span "Summary" at bounding box center [57, 82] width 44 height 13
click at [102, 326] on link "Matching Tool" at bounding box center [101, 326] width 111 height 12
click at [102, 348] on link "Match History" at bounding box center [101, 349] width 111 height 12
click at [102, 400] on link "Member Benefits" at bounding box center [101, 400] width 111 height 12
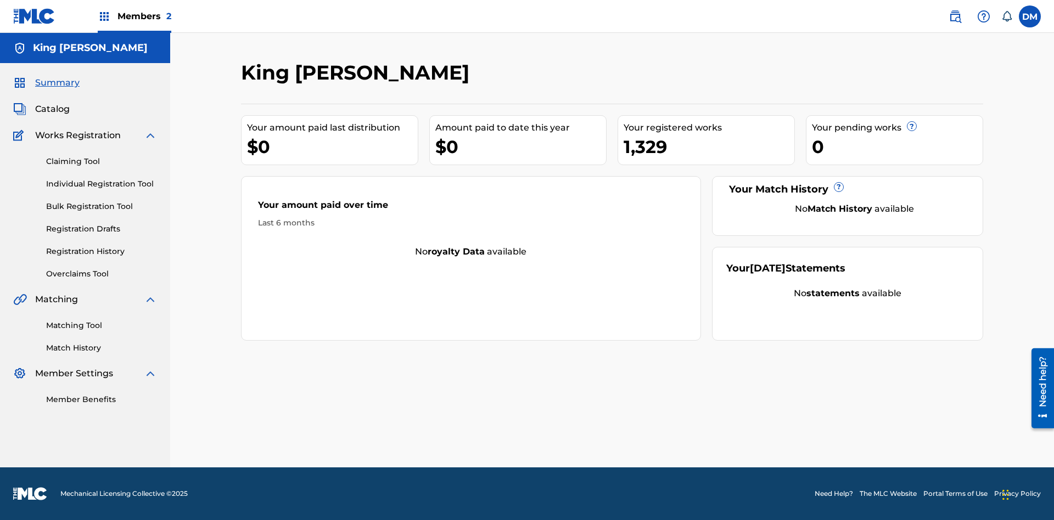
click at [102, 274] on link "Overclaims Tool" at bounding box center [101, 274] width 111 height 12
click at [52, 109] on span "Catalog" at bounding box center [52, 109] width 35 height 13
click at [102, 156] on link "Claiming Tool" at bounding box center [101, 162] width 111 height 12
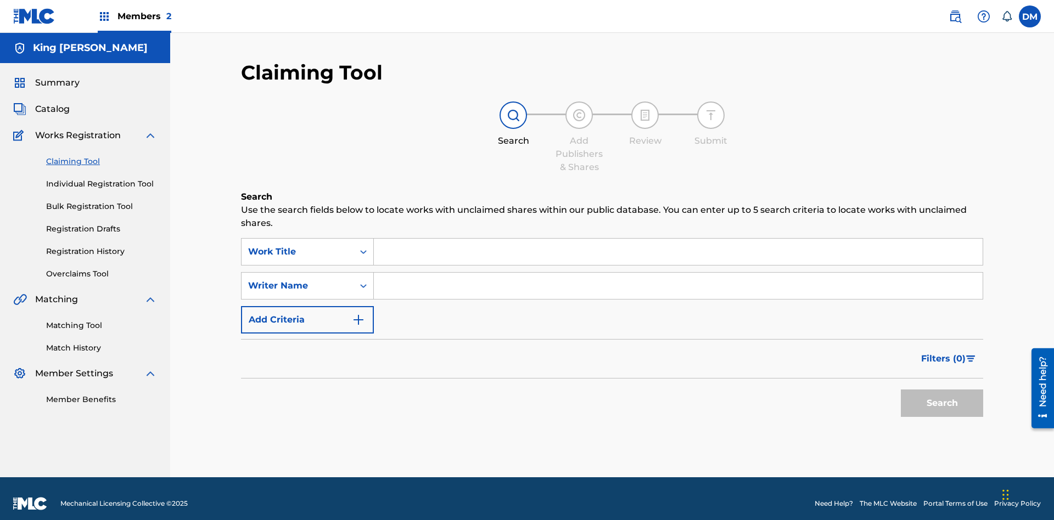
click at [102, 178] on link "Individual Registration Tool" at bounding box center [101, 184] width 111 height 12
click at [102, 201] on link "Bulk Registration Tool" at bounding box center [101, 207] width 111 height 12
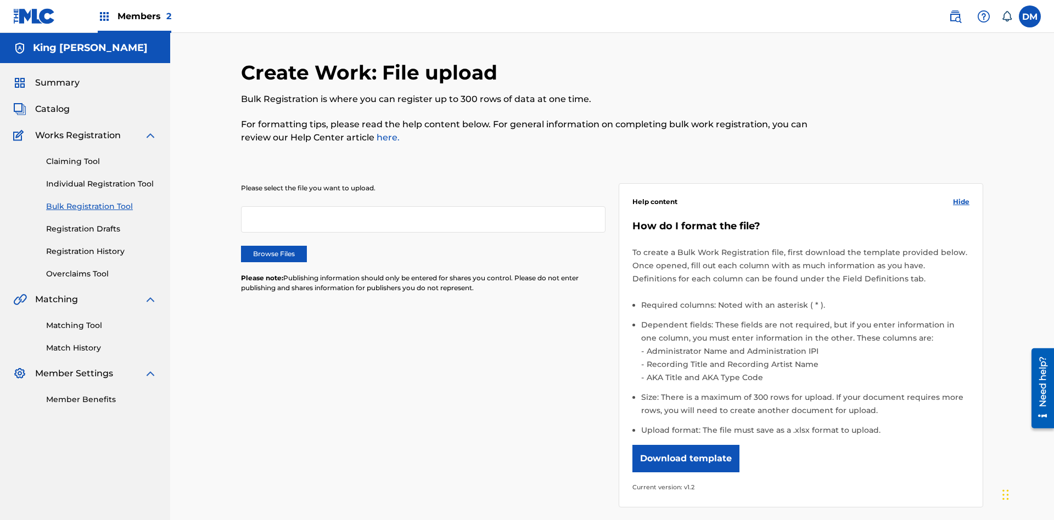
click at [55, 223] on link "Registration Drafts" at bounding box center [101, 229] width 111 height 12
click at [102, 251] on link "Registration History" at bounding box center [101, 252] width 111 height 12
click at [1030, 16] on label at bounding box center [1030, 16] width 22 height 22
click at [1030, 16] on input "DM Dutchess McTesterson dutchess.mctesterson@gmail.com Notification Preferences…" at bounding box center [1030, 16] width 0 height 0
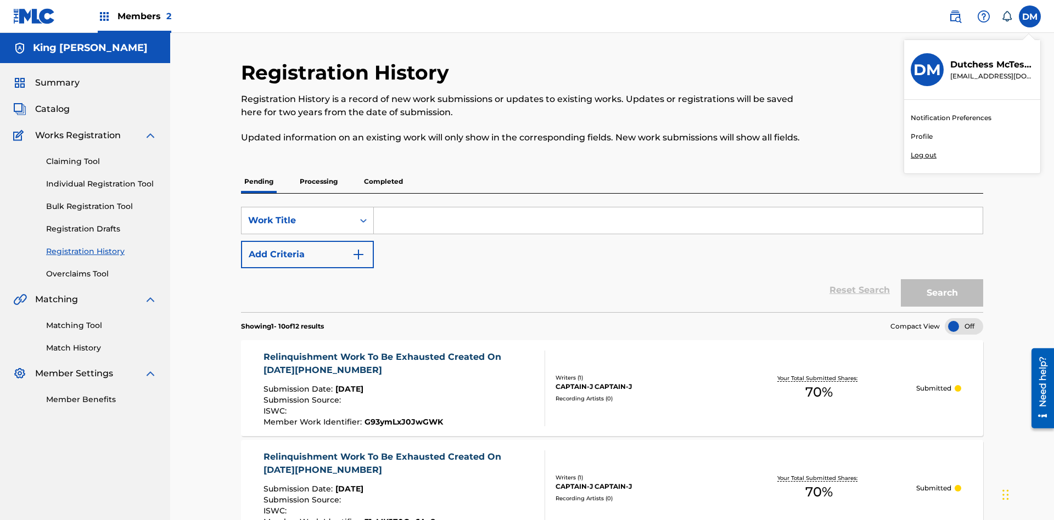
click at [923, 155] on p "Log out" at bounding box center [924, 155] width 26 height 10
click at [1030, 16] on input "DM Dutchess McTesterson dutchess.mctesterson@gmail.com Notification Preferences…" at bounding box center [1030, 16] width 0 height 0
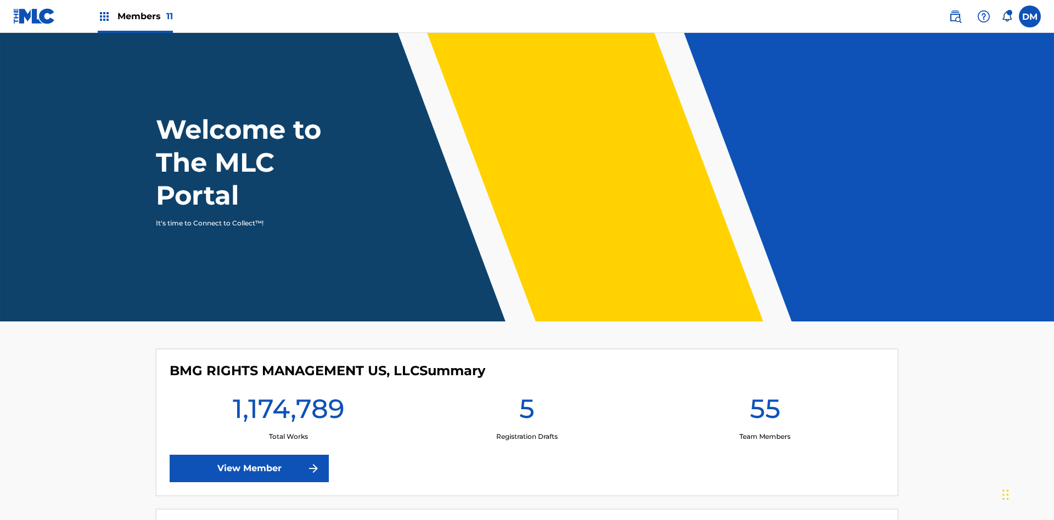
click at [135, 16] on span "Members 11" at bounding box center [144, 16] width 55 height 13
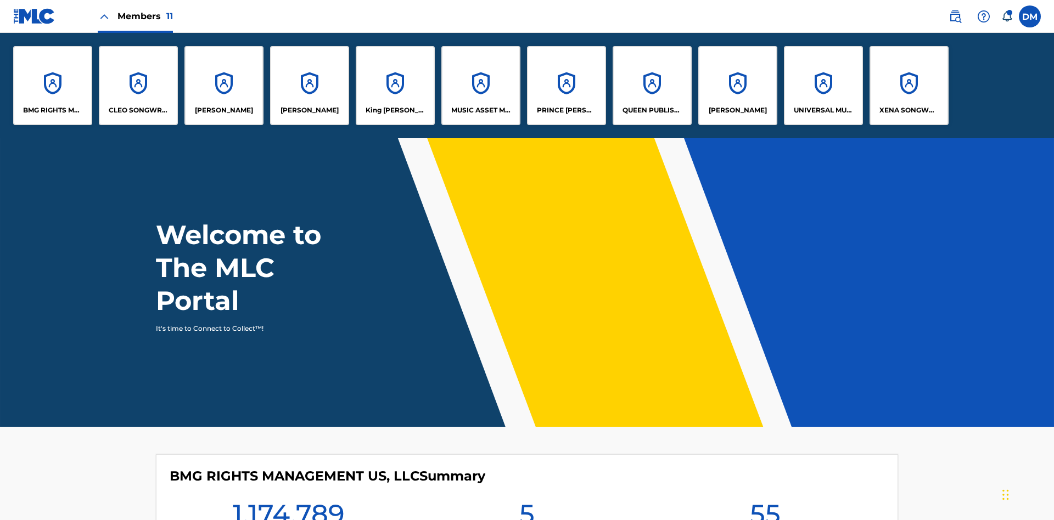
click at [395, 110] on p "King [PERSON_NAME]" at bounding box center [396, 110] width 60 height 10
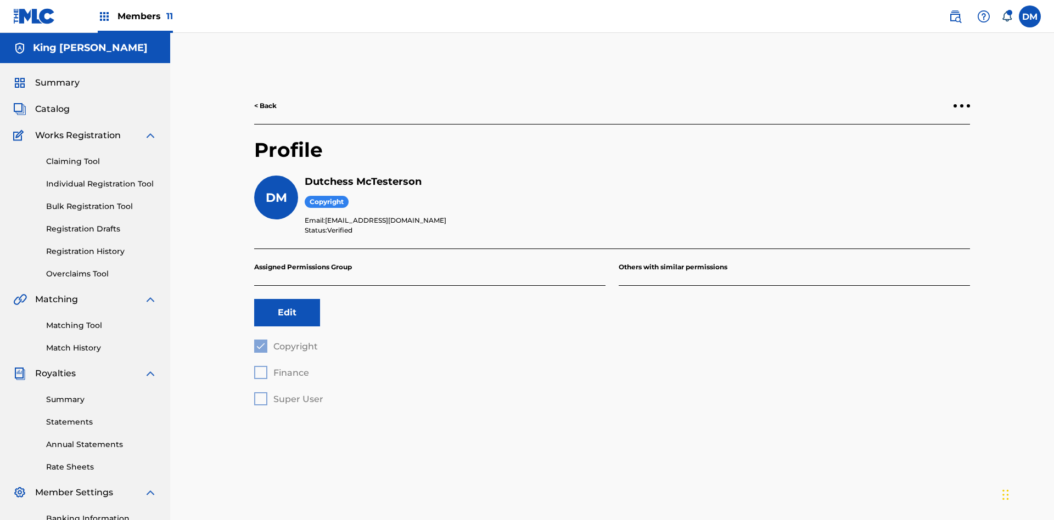
click at [287, 299] on button "Edit" at bounding box center [287, 312] width 66 height 27
click at [281, 368] on span "Finance" at bounding box center [291, 373] width 36 height 10
click at [1030, 16] on label at bounding box center [1030, 16] width 22 height 22
click at [1030, 16] on input "DM Duke McTesterson duke.mctesterson@gmail.com Notification Preferences Profile…" at bounding box center [1030, 16] width 0 height 0
click at [923, 155] on p "Log out" at bounding box center [924, 155] width 26 height 10
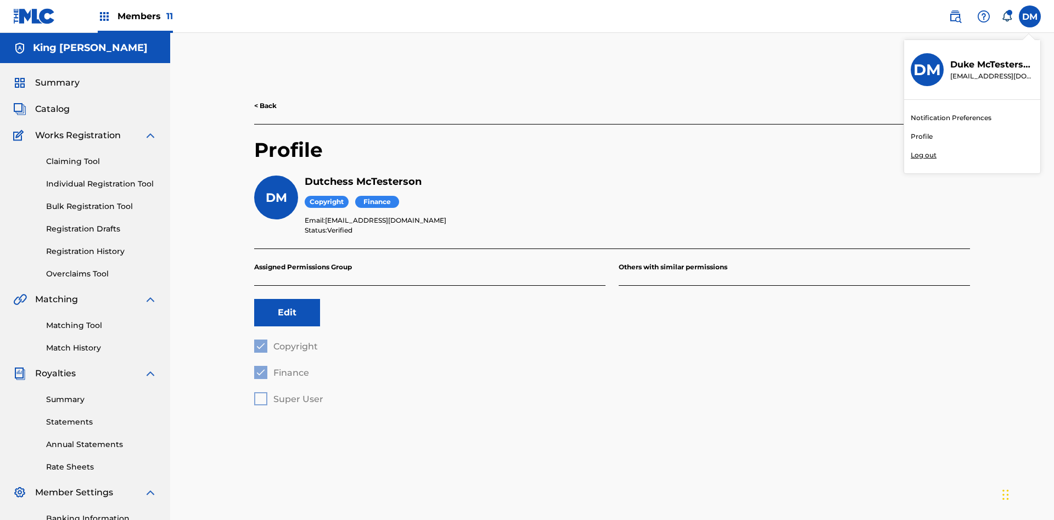
click at [1030, 16] on input "DM Duke McTesterson duke.mctesterson@gmail.com Notification Preferences Profile…" at bounding box center [1030, 16] width 0 height 0
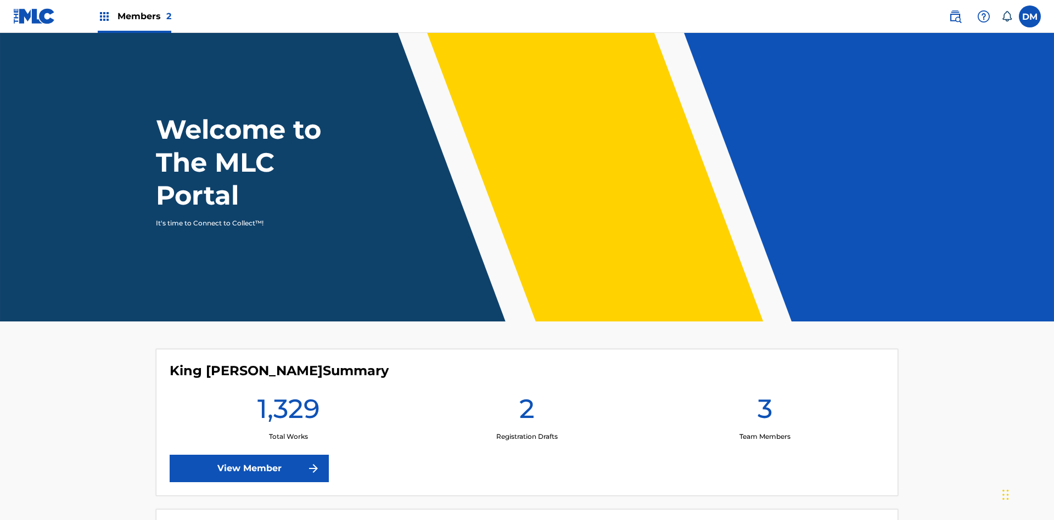
click at [134, 16] on span "Members 2" at bounding box center [144, 16] width 54 height 13
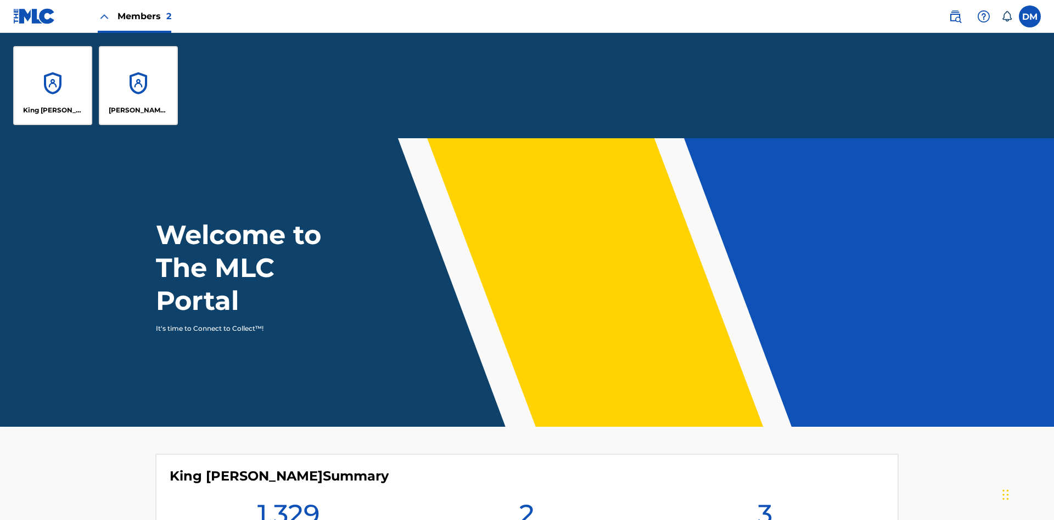
click at [53, 110] on p "King [PERSON_NAME]" at bounding box center [53, 110] width 60 height 10
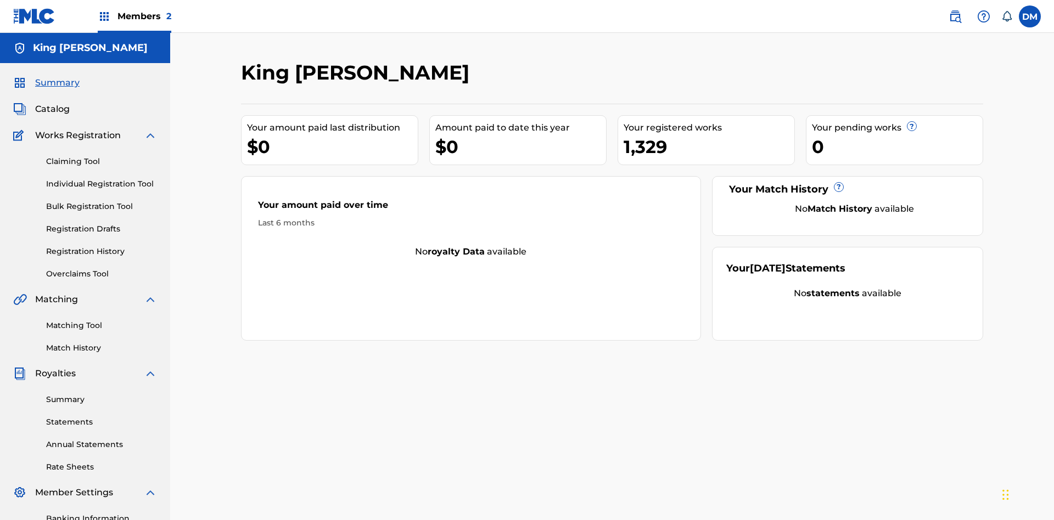
click at [57, 76] on span "Summary" at bounding box center [57, 82] width 44 height 13
click at [102, 320] on link "Matching Tool" at bounding box center [101, 326] width 111 height 12
click at [102, 343] on link "Match History" at bounding box center [101, 349] width 111 height 12
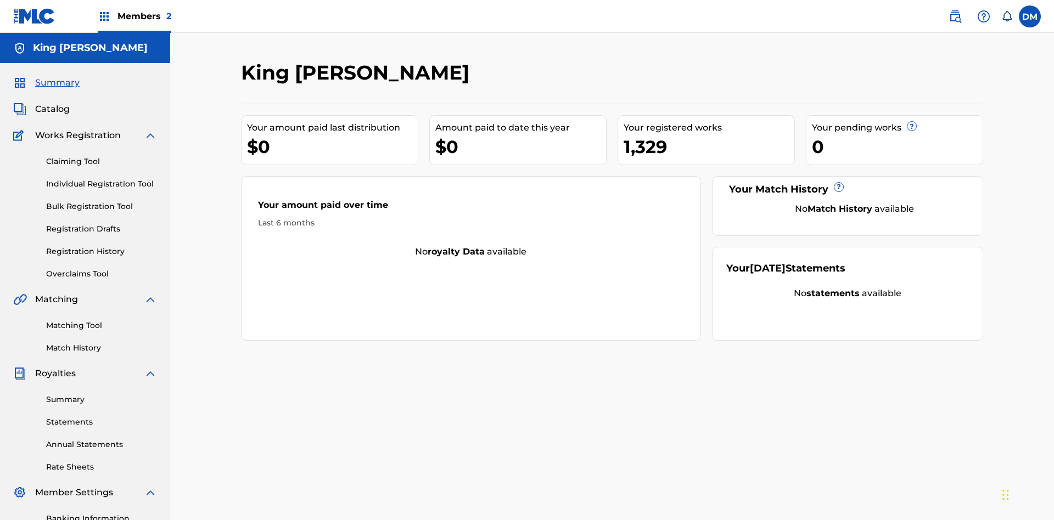
click at [102, 268] on link "Overclaims Tool" at bounding box center [101, 274] width 111 height 12
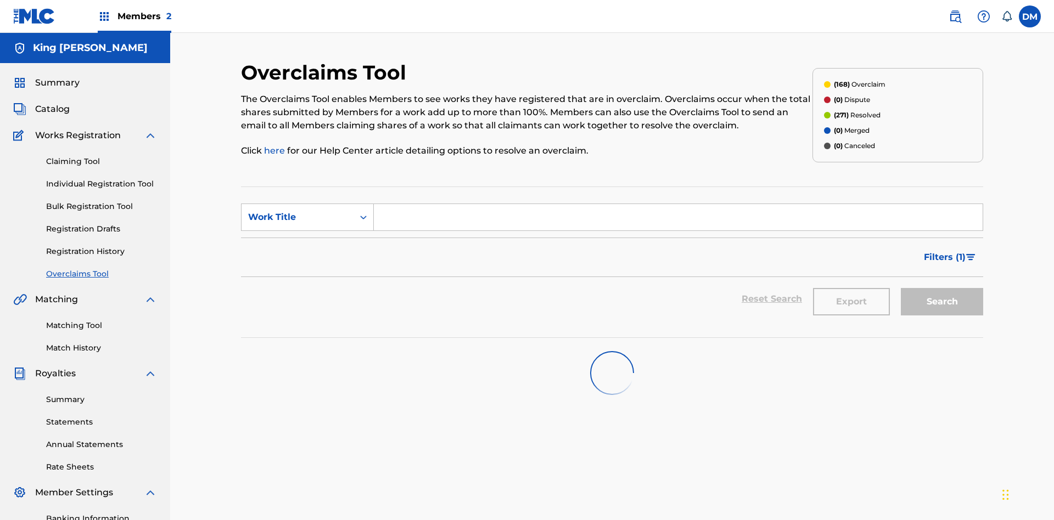
click at [52, 103] on span "Catalog" at bounding box center [52, 109] width 35 height 13
click at [102, 156] on link "Claiming Tool" at bounding box center [101, 162] width 111 height 12
click at [102, 178] on link "Individual Registration Tool" at bounding box center [101, 184] width 111 height 12
click at [102, 201] on link "Bulk Registration Tool" at bounding box center [101, 207] width 111 height 12
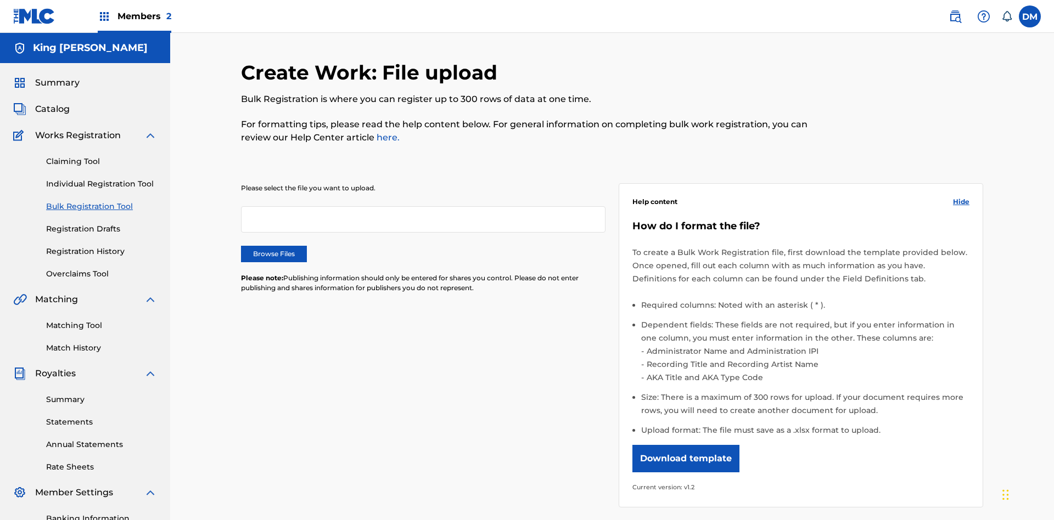
click at [55, 223] on link "Registration Drafts" at bounding box center [101, 229] width 111 height 12
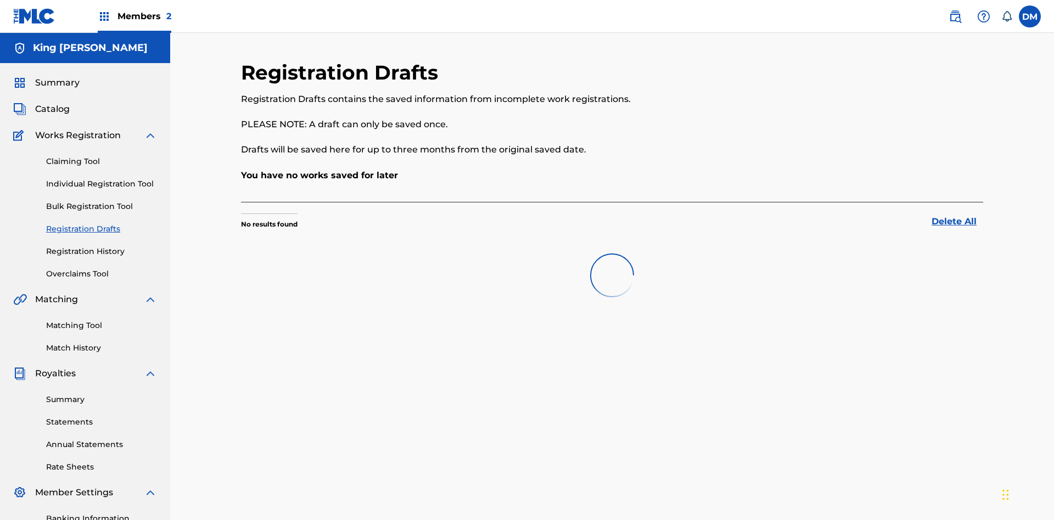
click at [102, 246] on link "Registration History" at bounding box center [101, 252] width 111 height 12
click at [102, 394] on link "Summary" at bounding box center [101, 400] width 111 height 12
click at [102, 417] on link "Statements" at bounding box center [101, 423] width 111 height 12
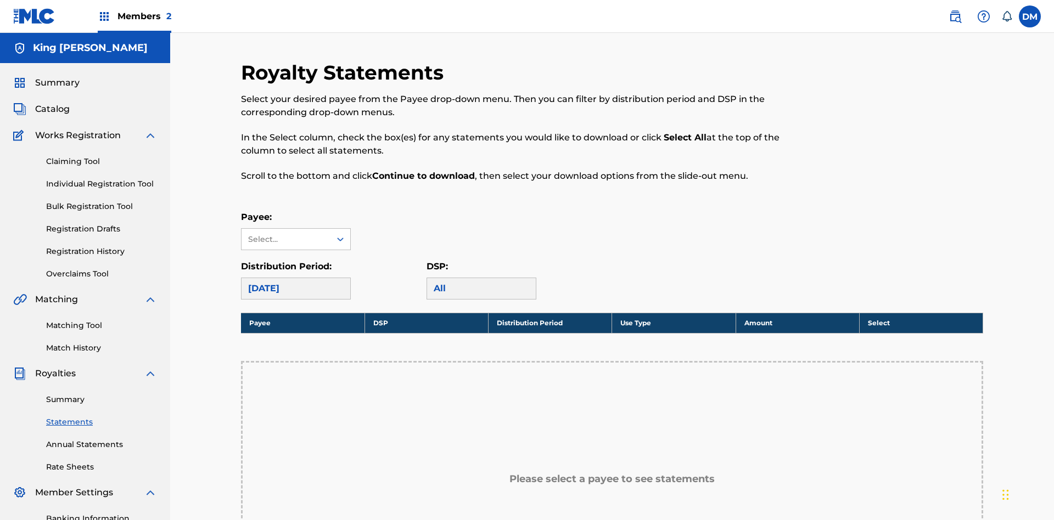
click at [102, 439] on link "Annual Statements" at bounding box center [101, 445] width 111 height 12
click at [102, 462] on link "Rate Sheets" at bounding box center [101, 468] width 111 height 12
click at [102, 513] on link "Banking Information" at bounding box center [101, 519] width 111 height 12
